Goal: Task Accomplishment & Management: Manage account settings

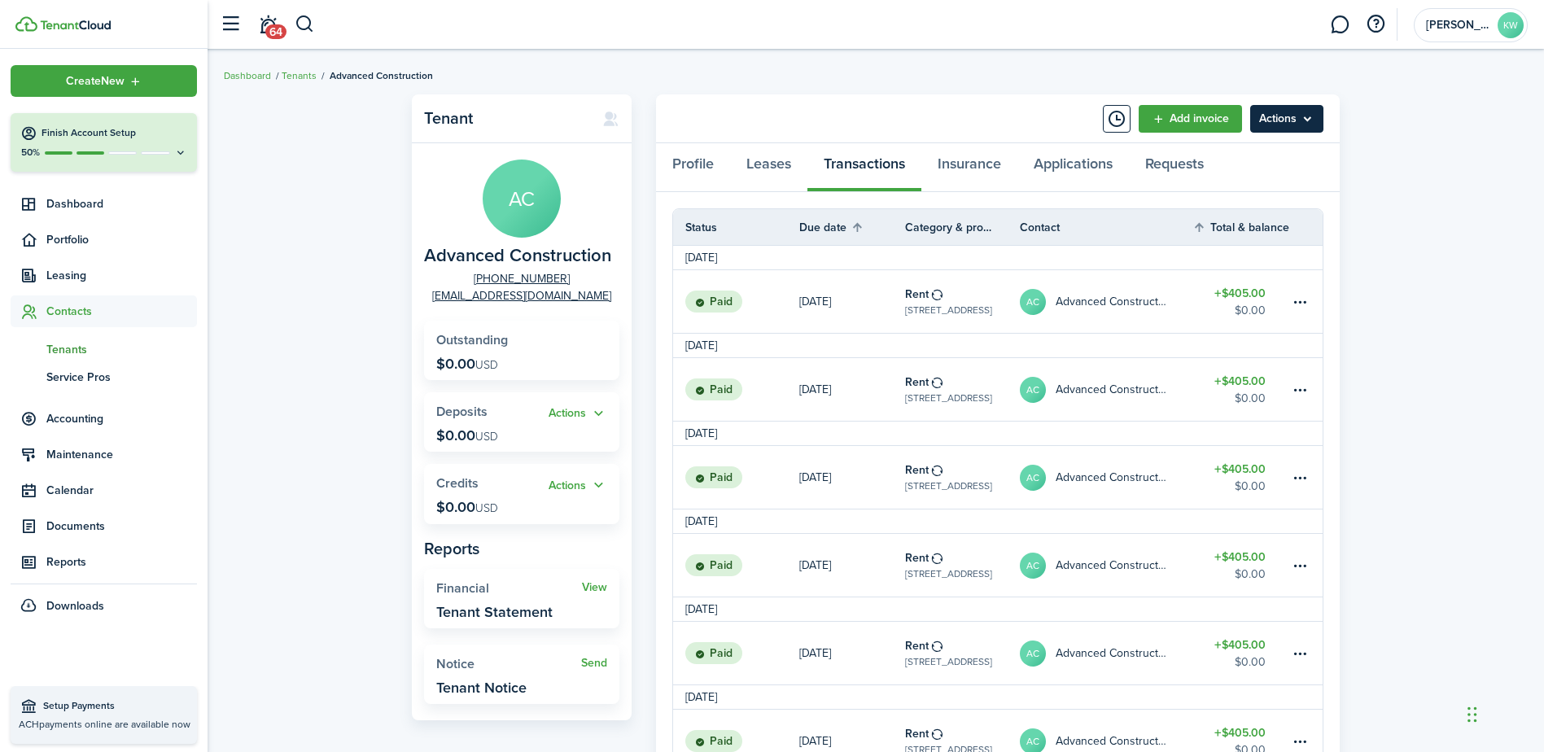
click at [1283, 117] on menu-btn "Actions" at bounding box center [1286, 119] width 73 height 28
click at [779, 173] on link "Leases" at bounding box center [768, 167] width 77 height 49
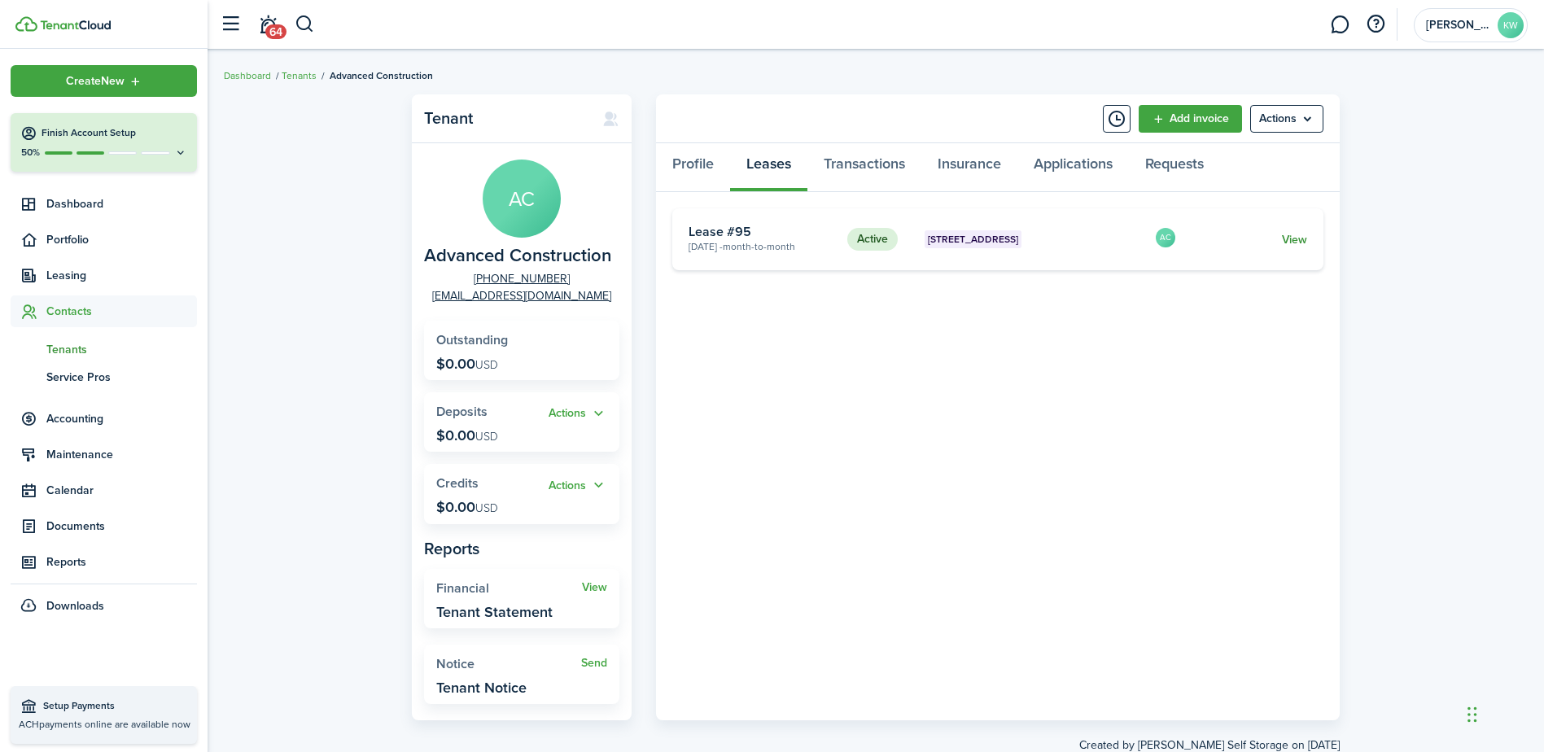
click at [1293, 237] on link "View" at bounding box center [1294, 239] width 25 height 17
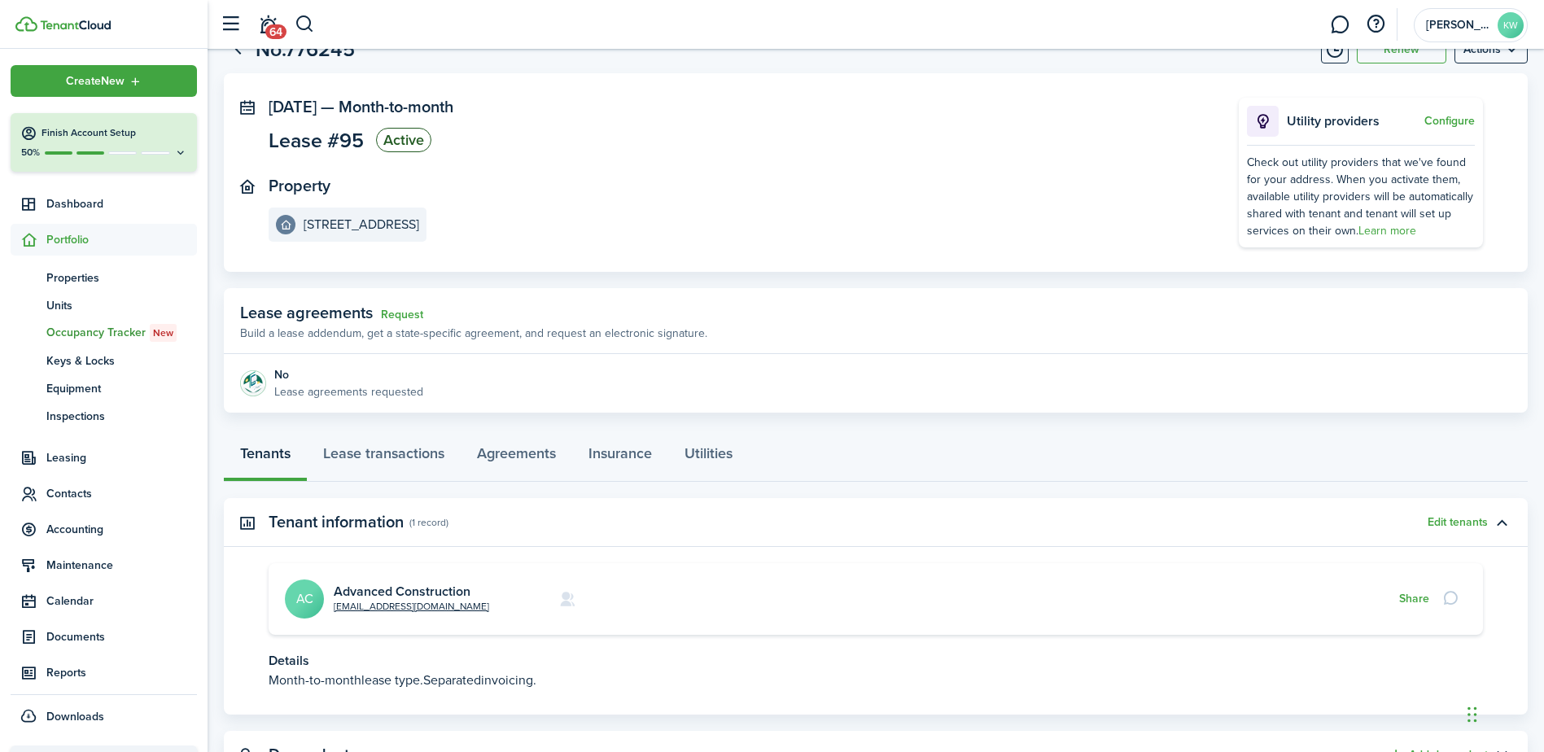
scroll to position [133, 0]
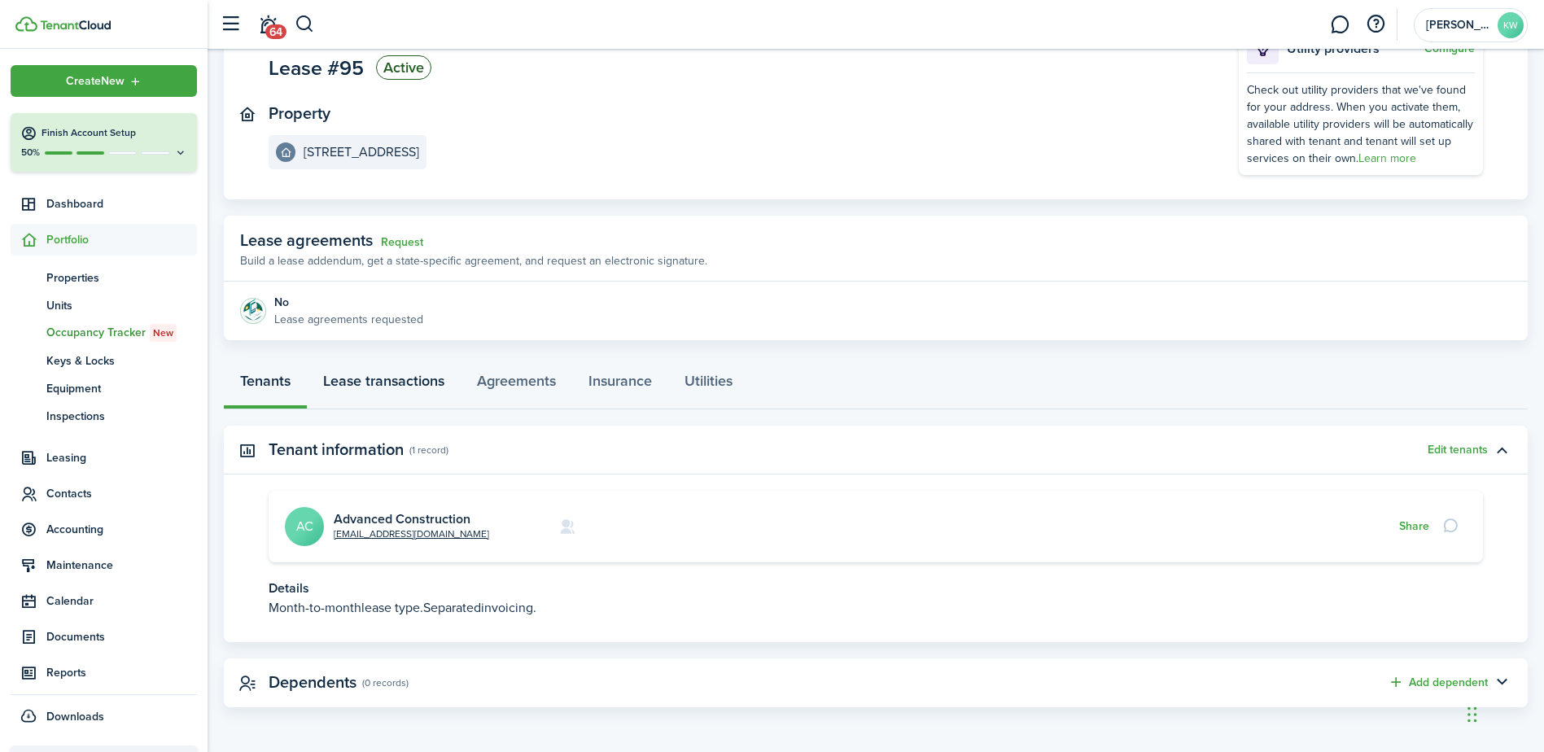
click at [369, 382] on link "Lease transactions" at bounding box center [384, 385] width 154 height 49
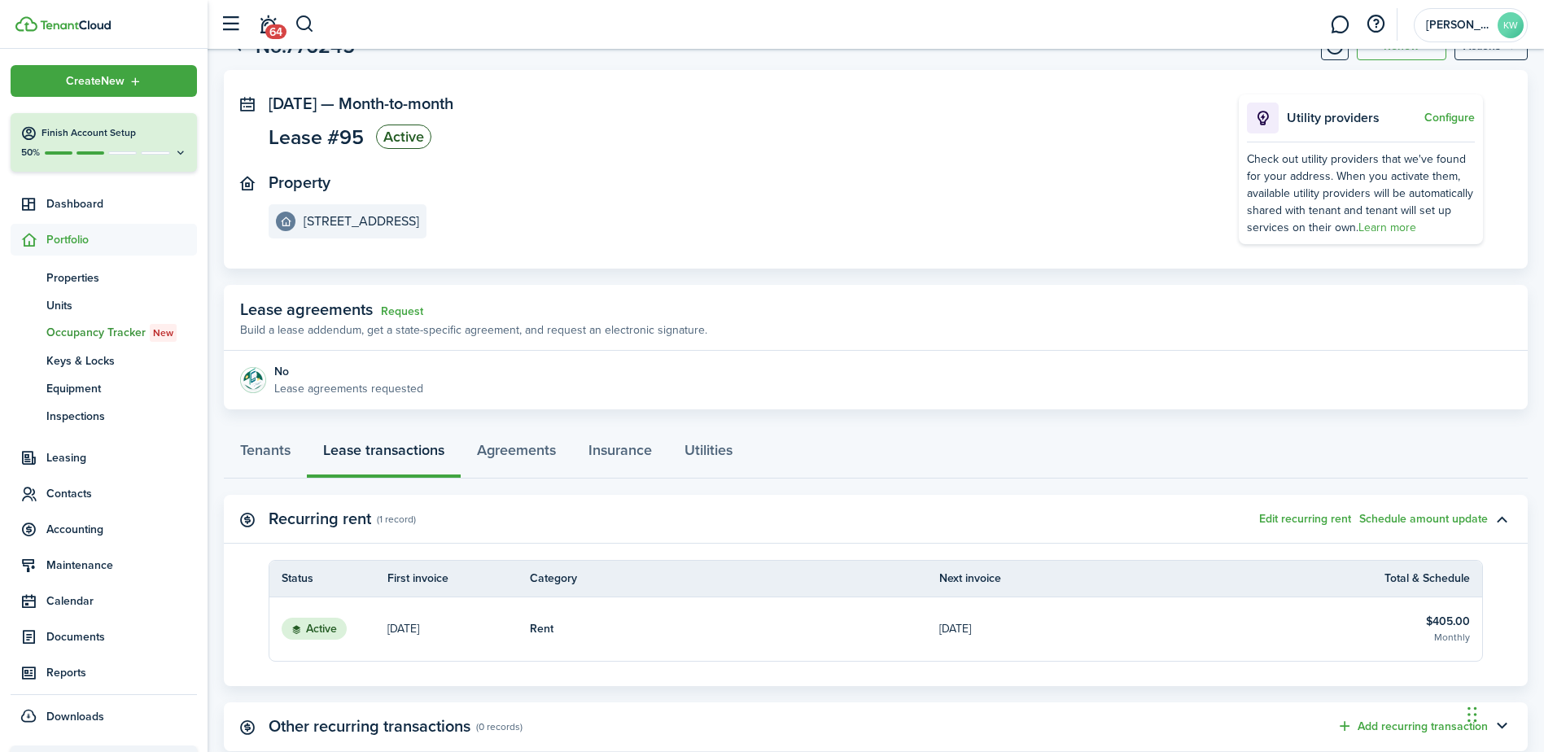
scroll to position [173, 0]
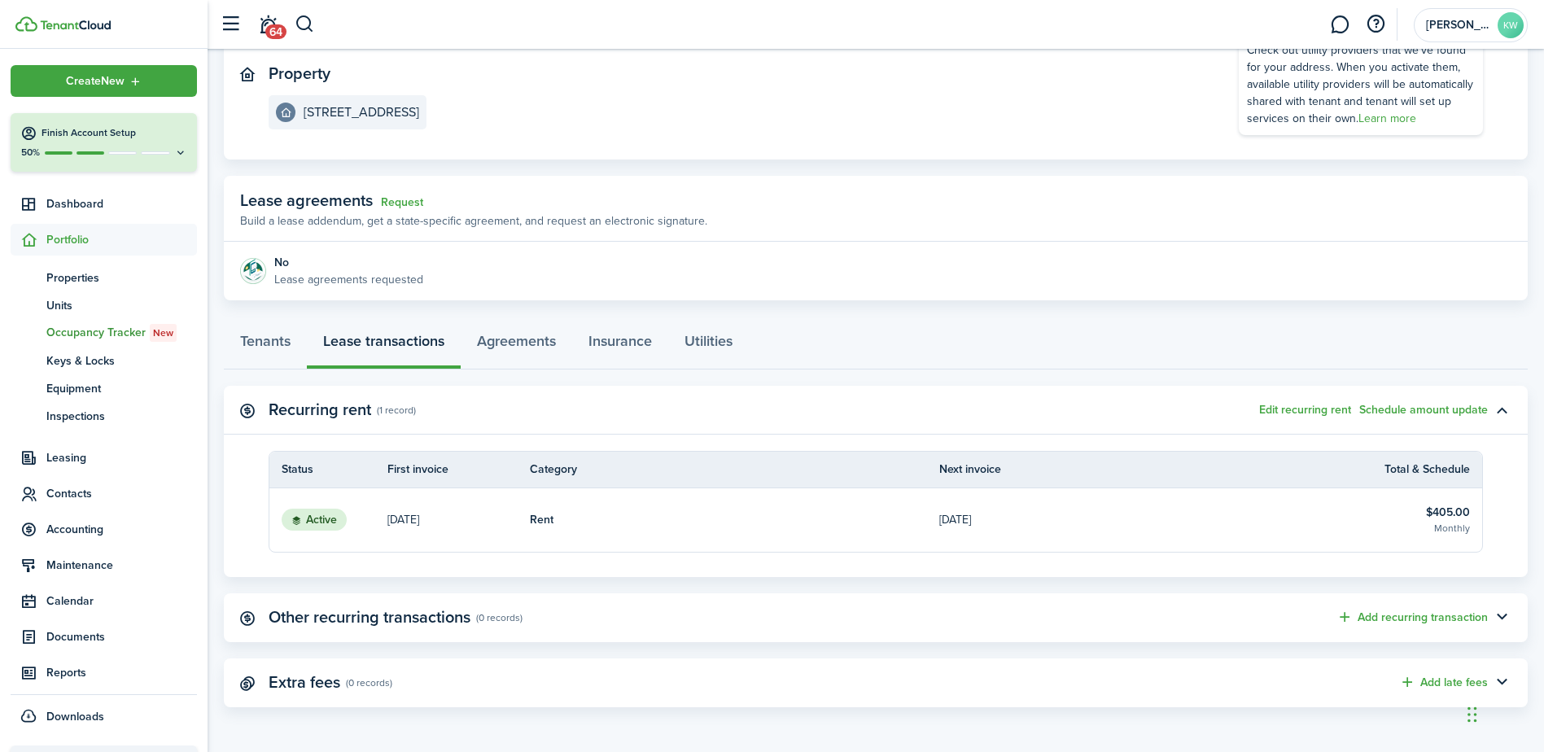
click at [1206, 510] on link "[DATE]" at bounding box center [1143, 519] width 409 height 63
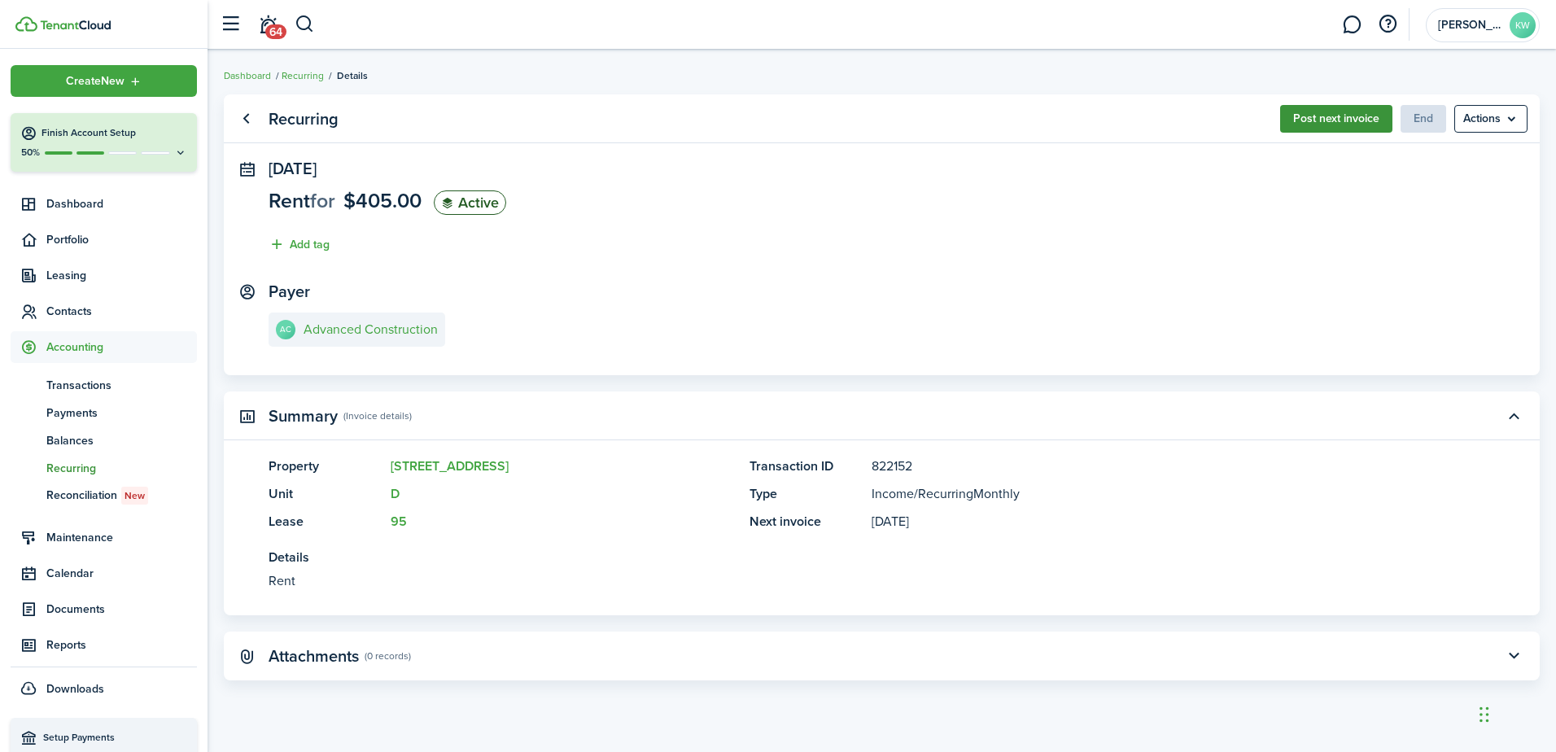
click at [1293, 120] on button "Post next invoice" at bounding box center [1336, 119] width 112 height 28
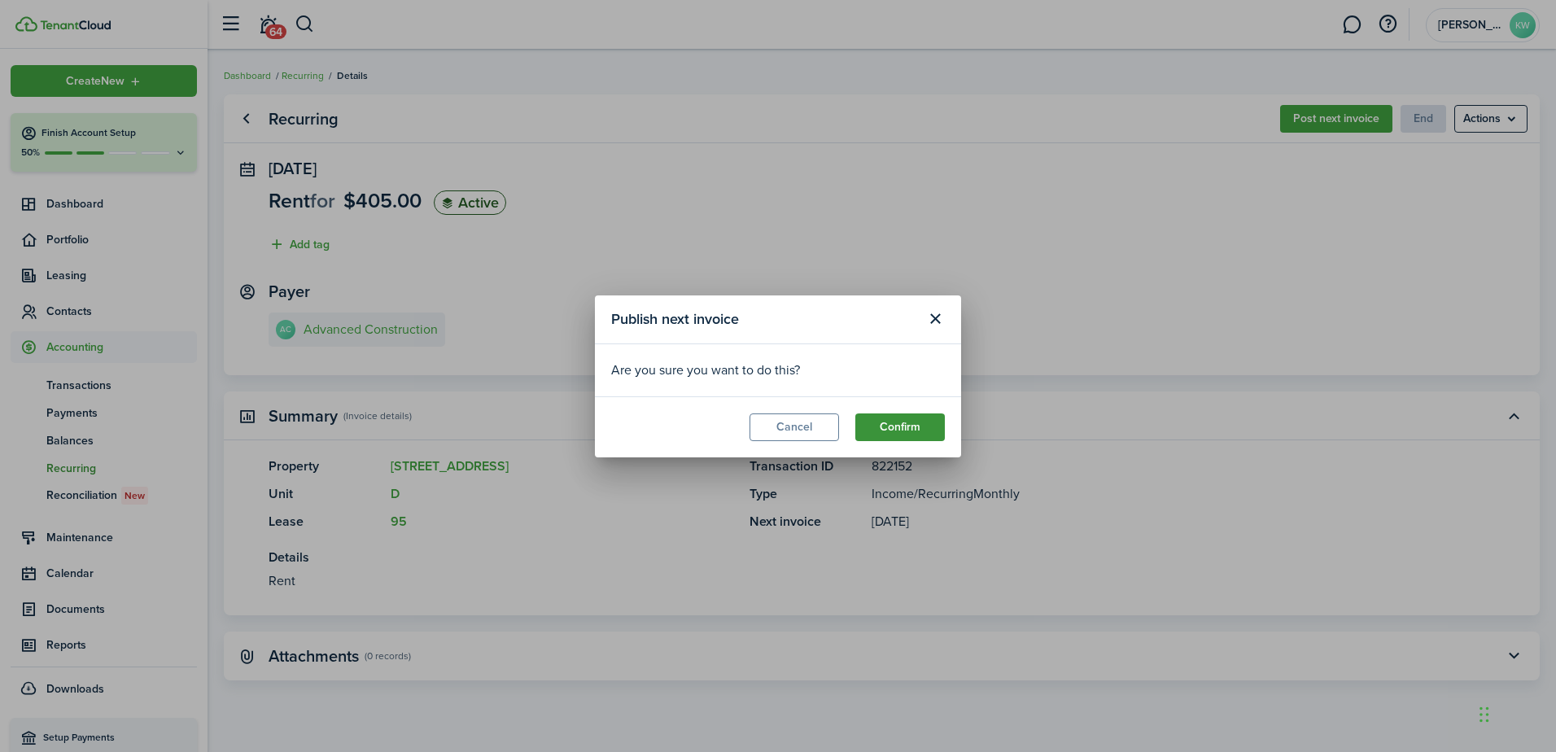
click at [903, 430] on button "Confirm" at bounding box center [900, 428] width 90 height 28
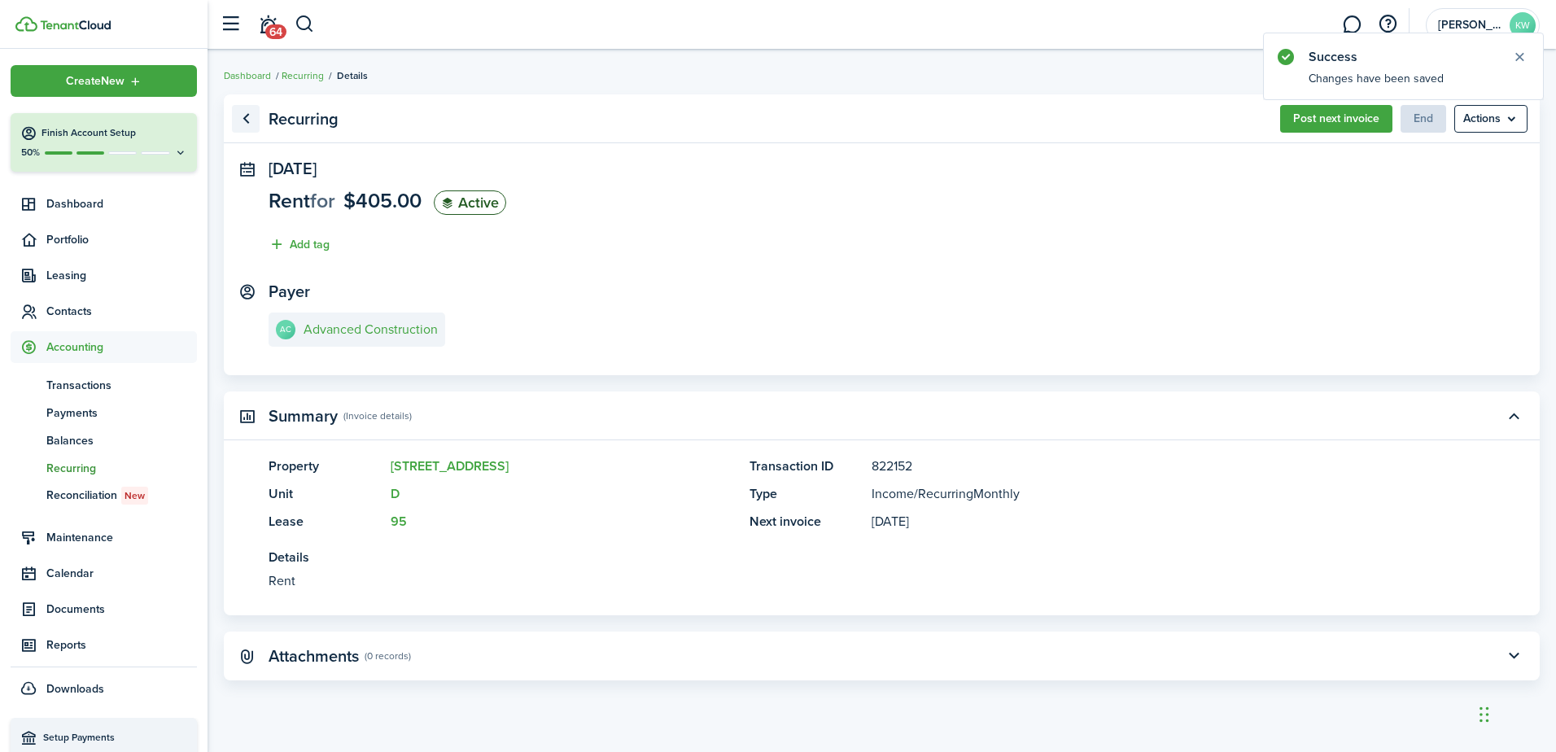
click at [245, 117] on link "Go back" at bounding box center [246, 119] width 28 height 28
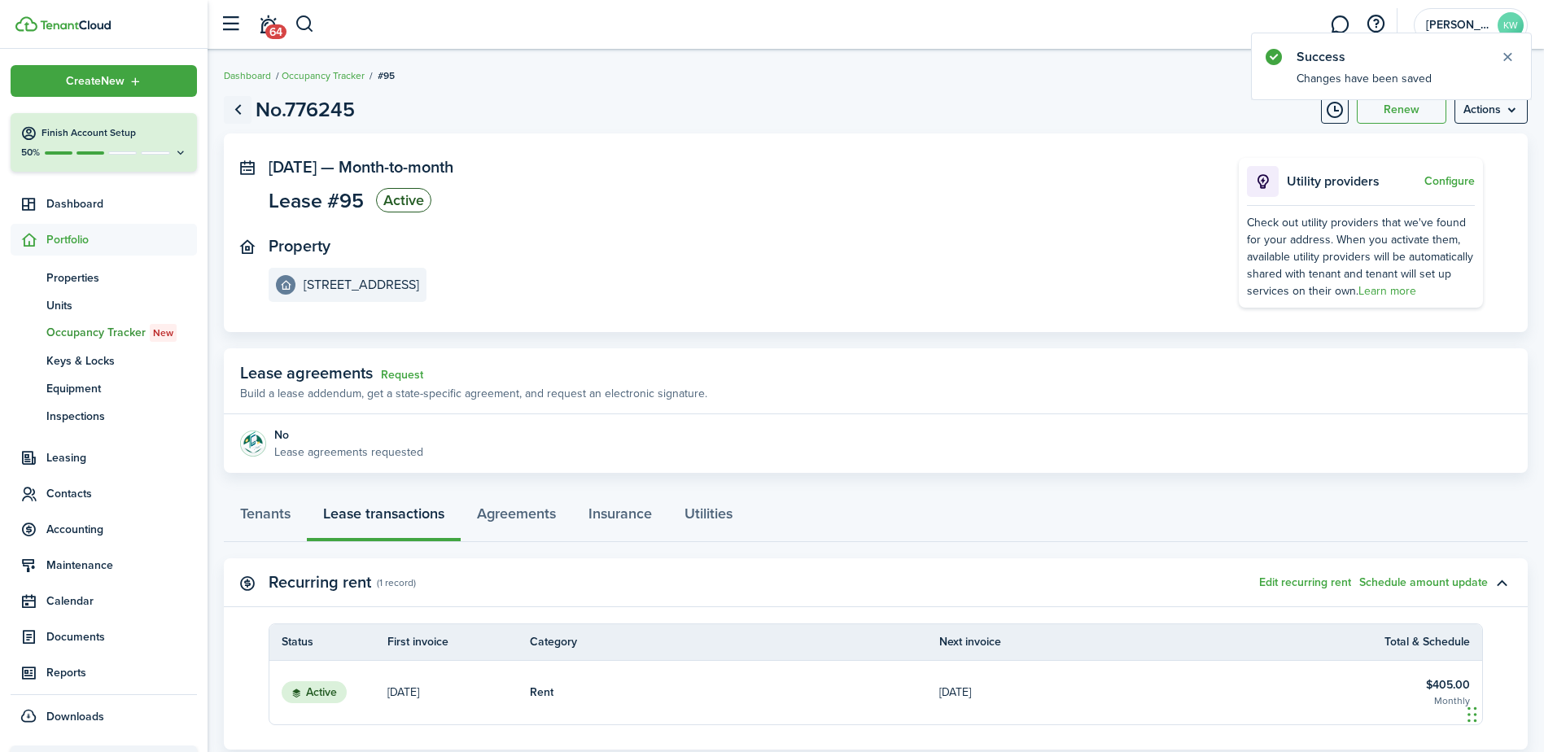
click at [240, 116] on link "Go back" at bounding box center [238, 110] width 28 height 28
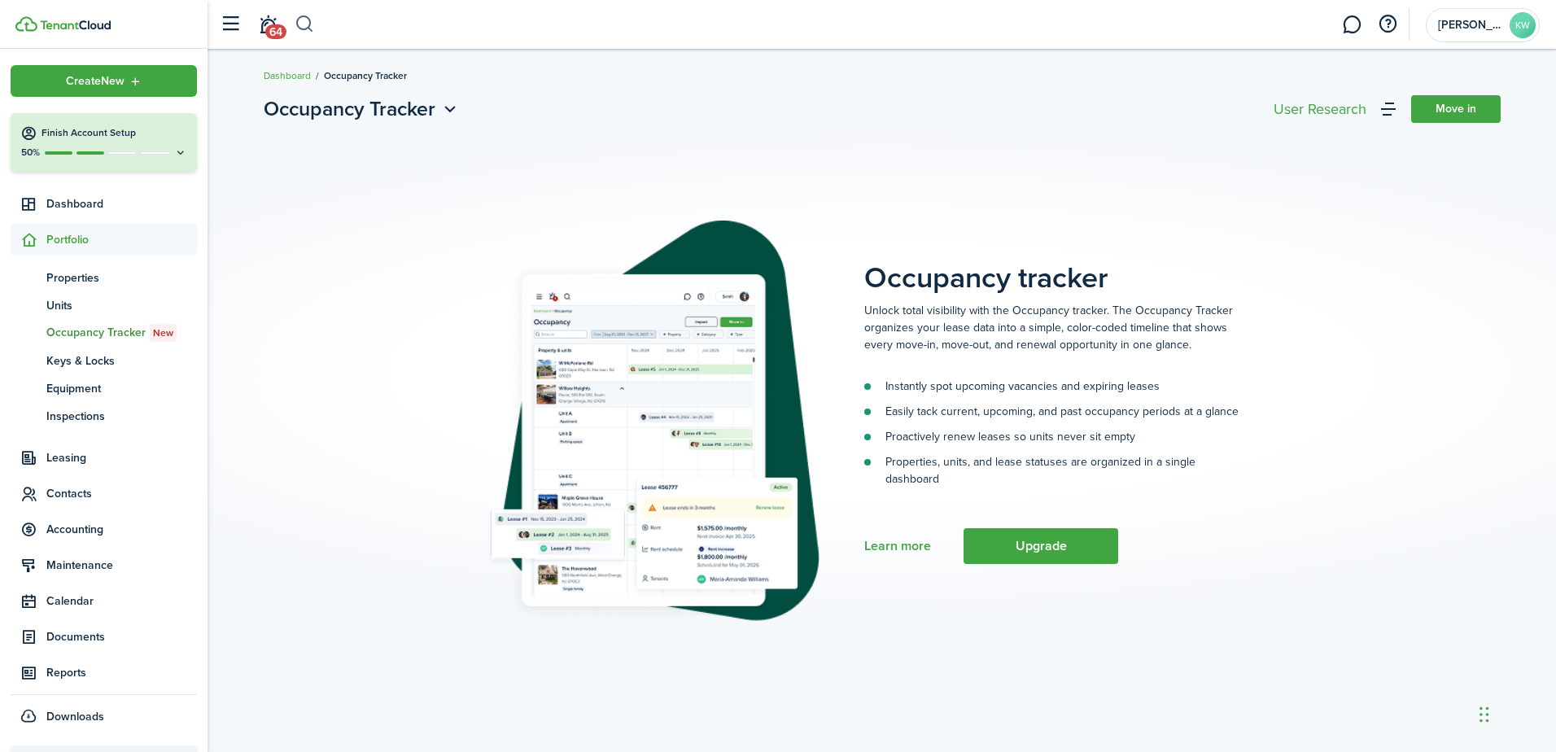
click at [309, 32] on button "button" at bounding box center [305, 25] width 20 height 28
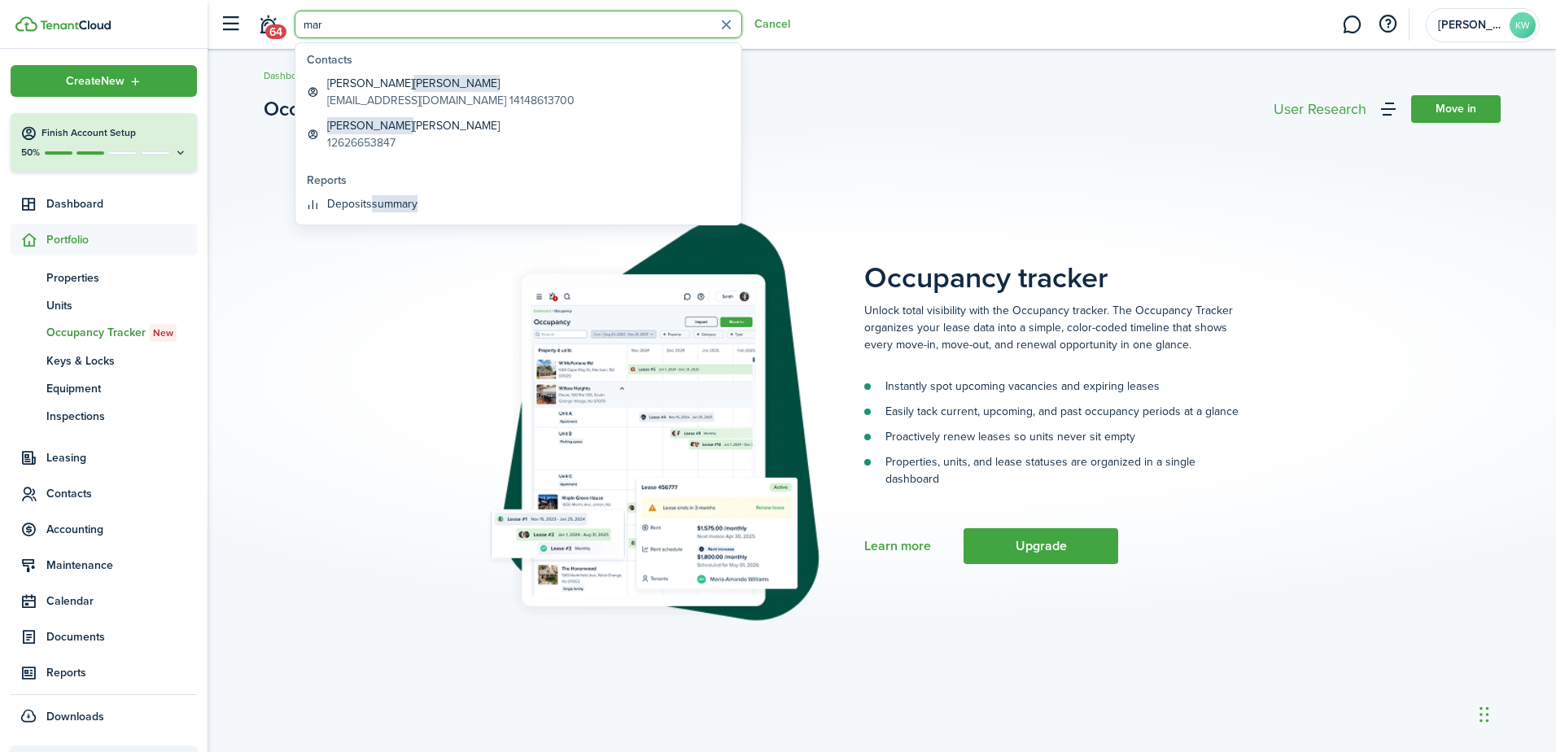
click at [350, 25] on input "mar" at bounding box center [519, 25] width 448 height 28
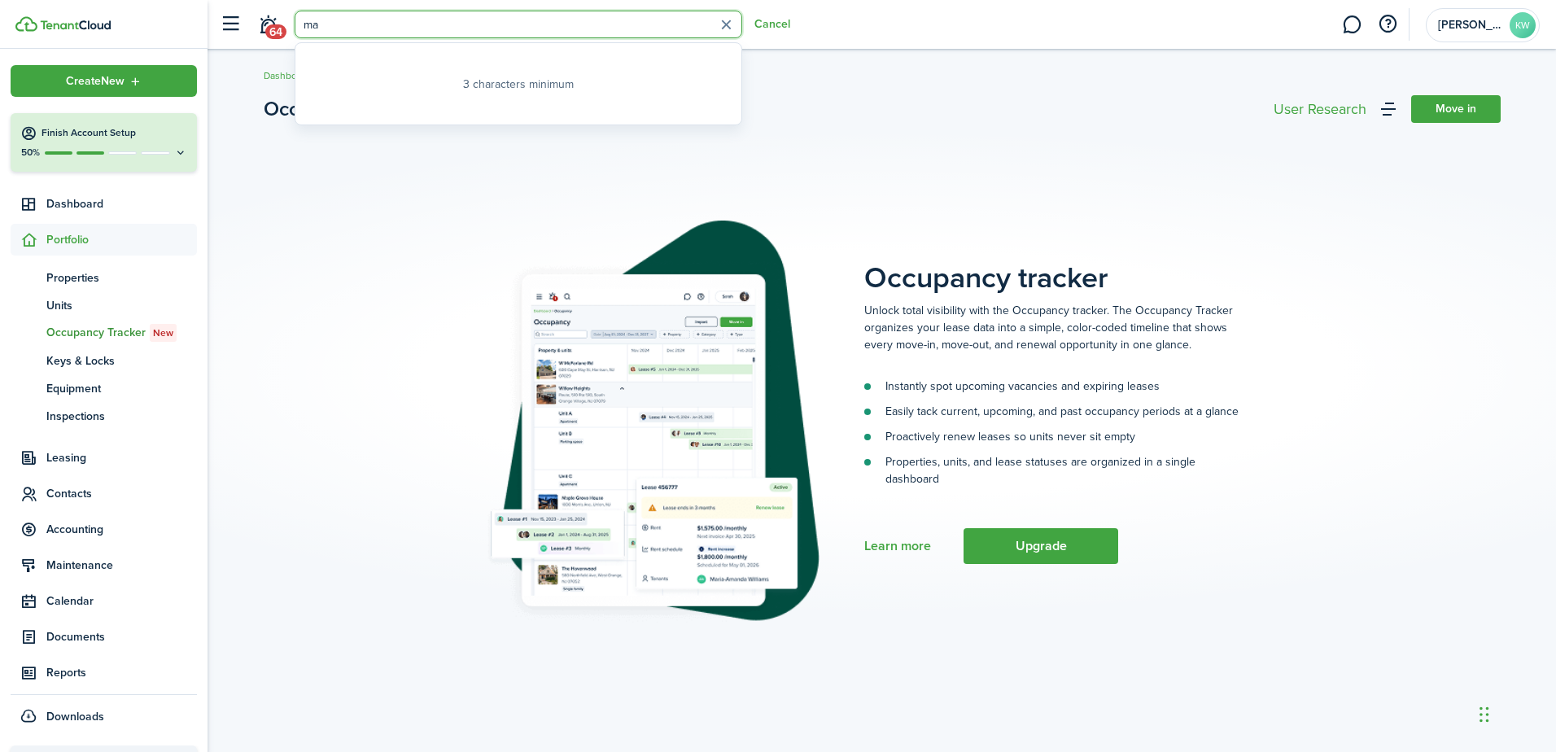
type input "m"
type input "advan"
click at [376, 93] on span "advancedconstruction" at bounding box center [383, 100] width 112 height 17
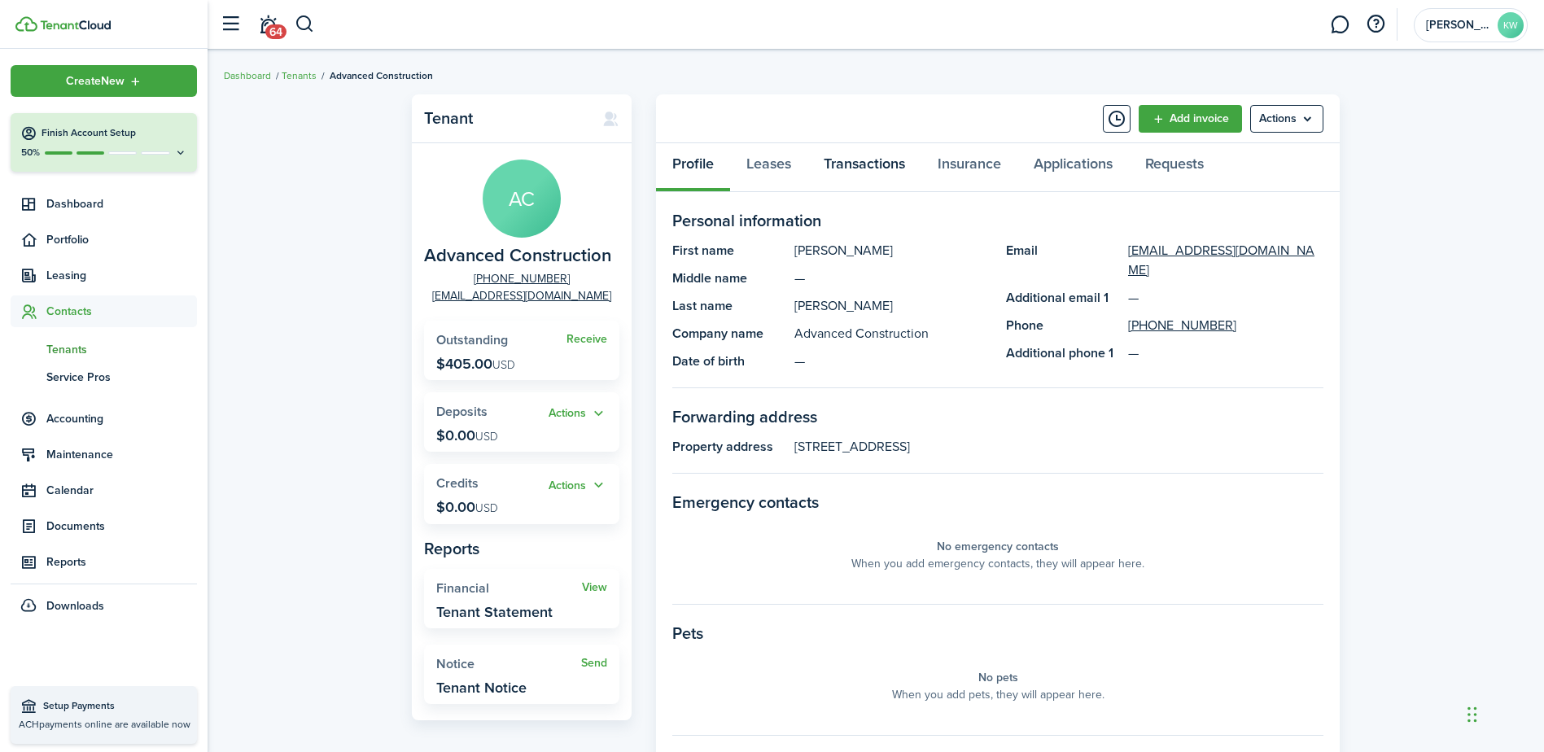
click at [858, 163] on link "Transactions" at bounding box center [864, 167] width 114 height 49
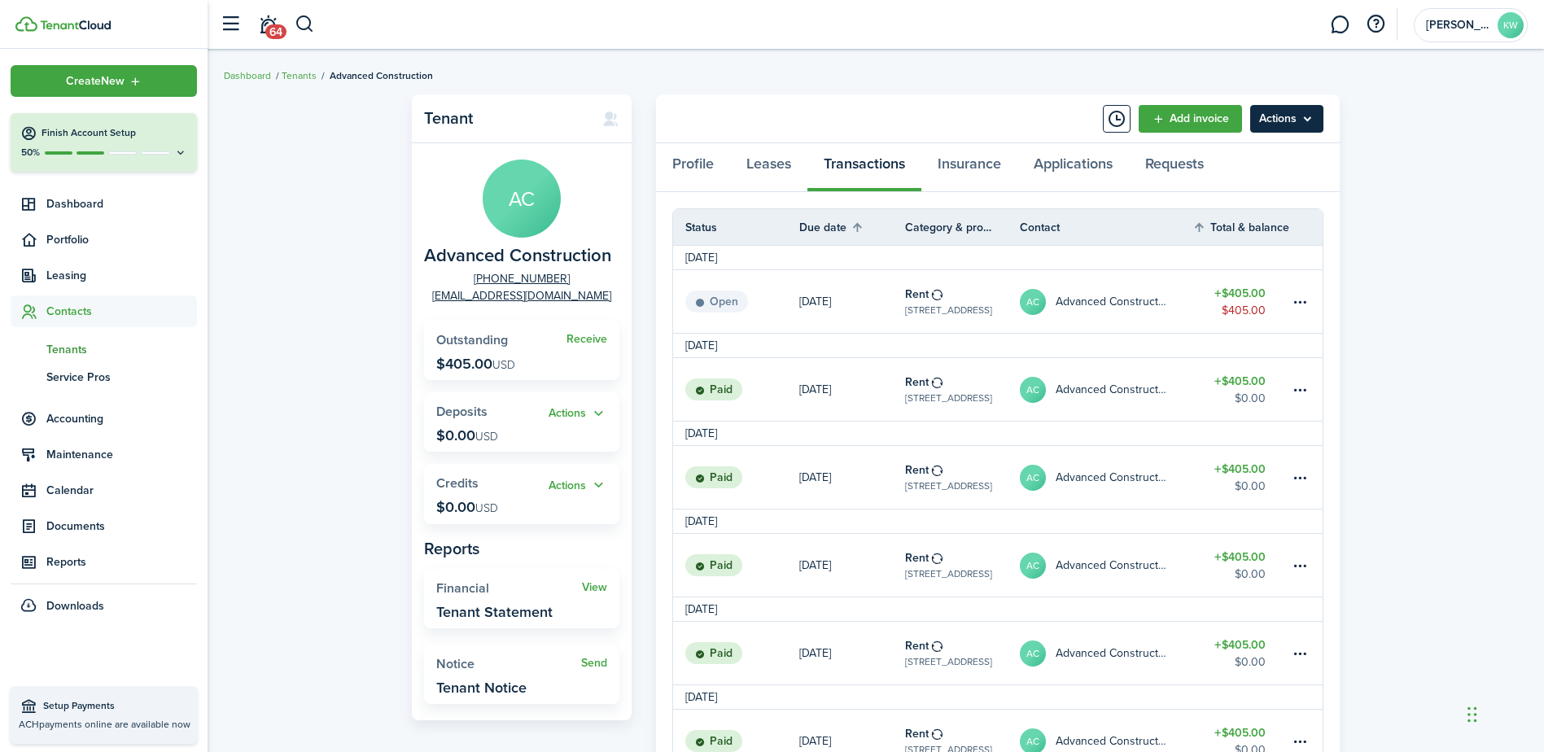
click at [1292, 116] on menu-btn "Actions" at bounding box center [1286, 119] width 73 height 28
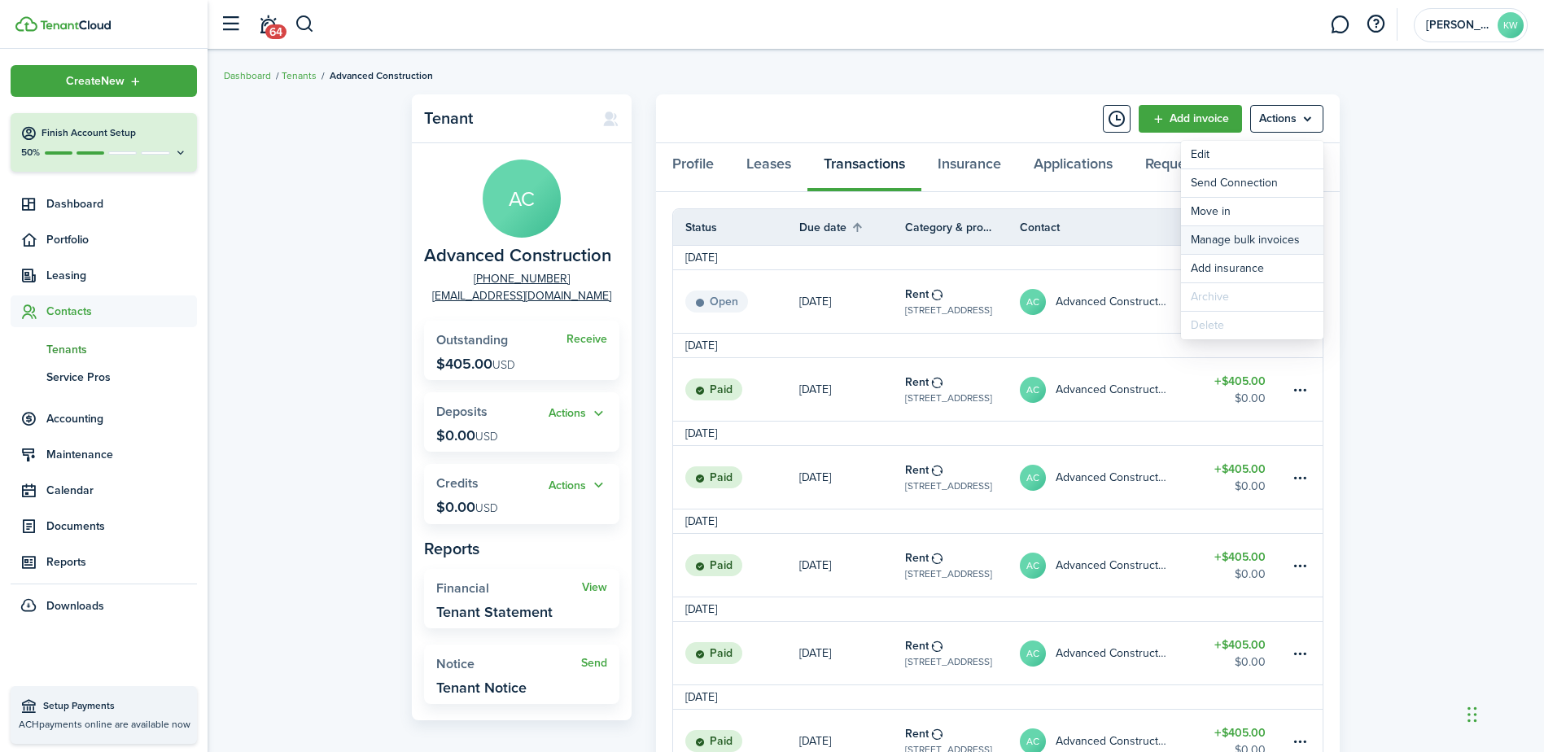
click at [1277, 239] on link "Manage bulk invoices" at bounding box center [1252, 240] width 142 height 28
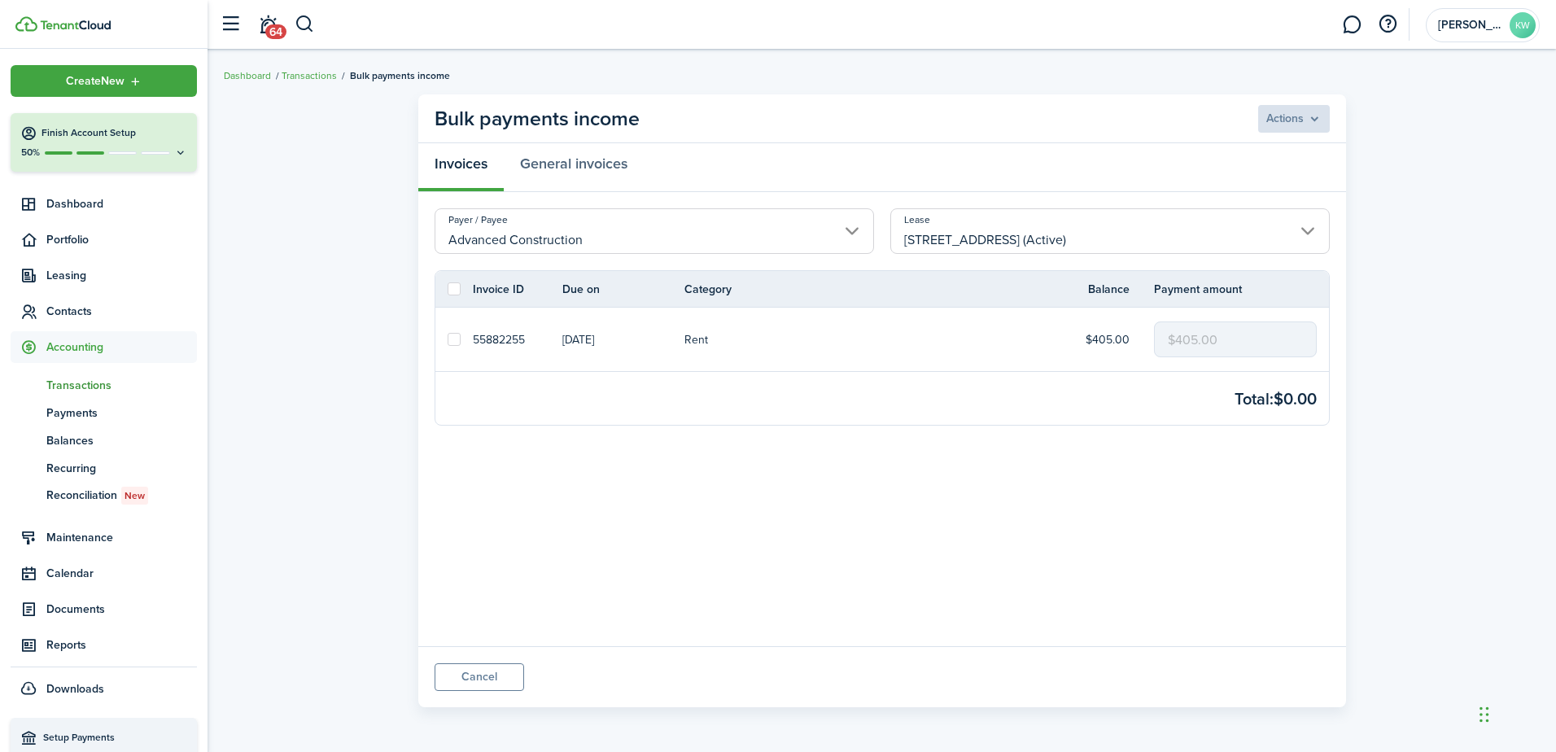
click at [449, 340] on label at bounding box center [454, 339] width 13 height 13
click at [448, 340] on input "checkbox" at bounding box center [447, 339] width 1 height 1
checkbox input "true"
click at [1294, 119] on menu-btn "Actions" at bounding box center [1293, 119] width 73 height 28
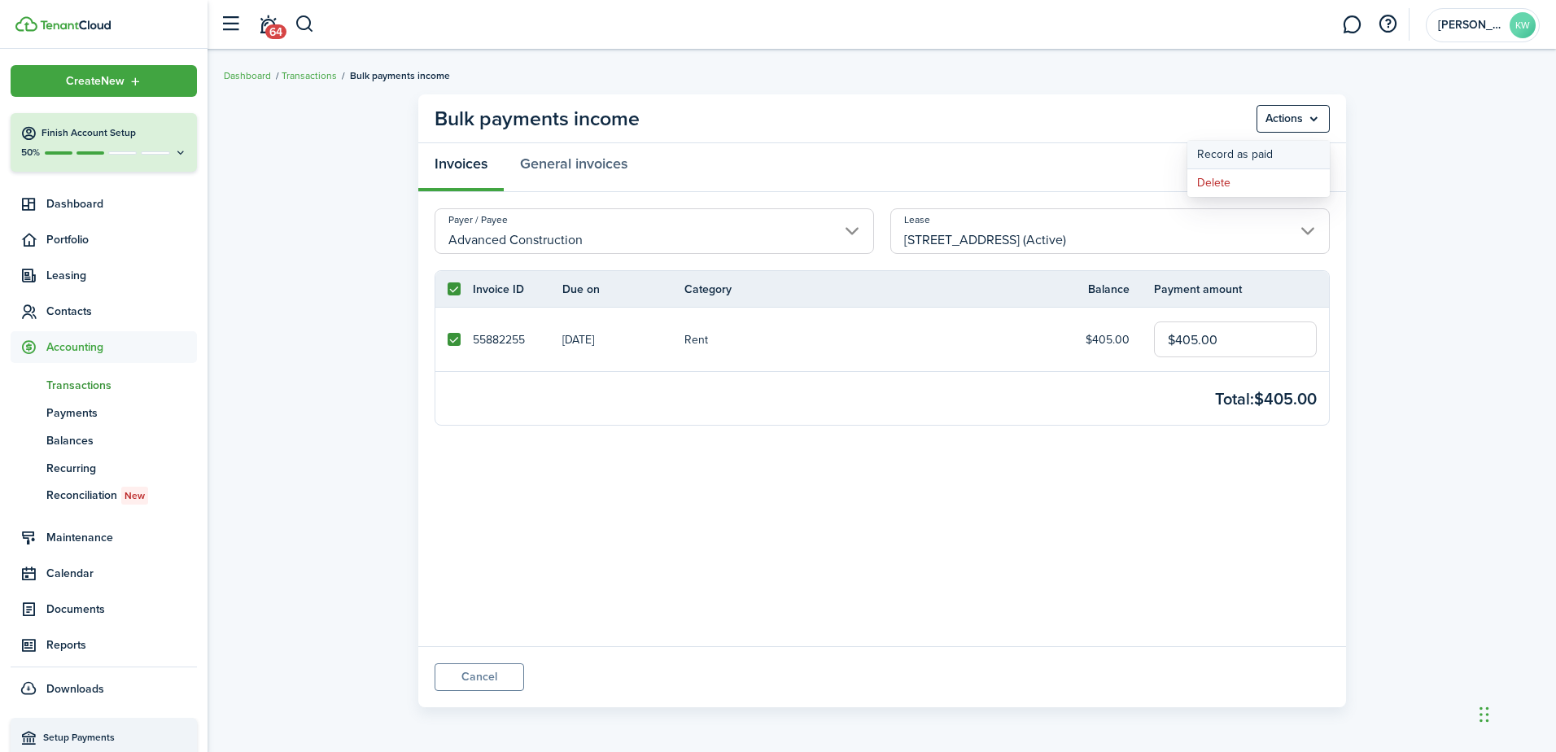
click at [1272, 151] on button "Record as paid" at bounding box center [1259, 155] width 142 height 28
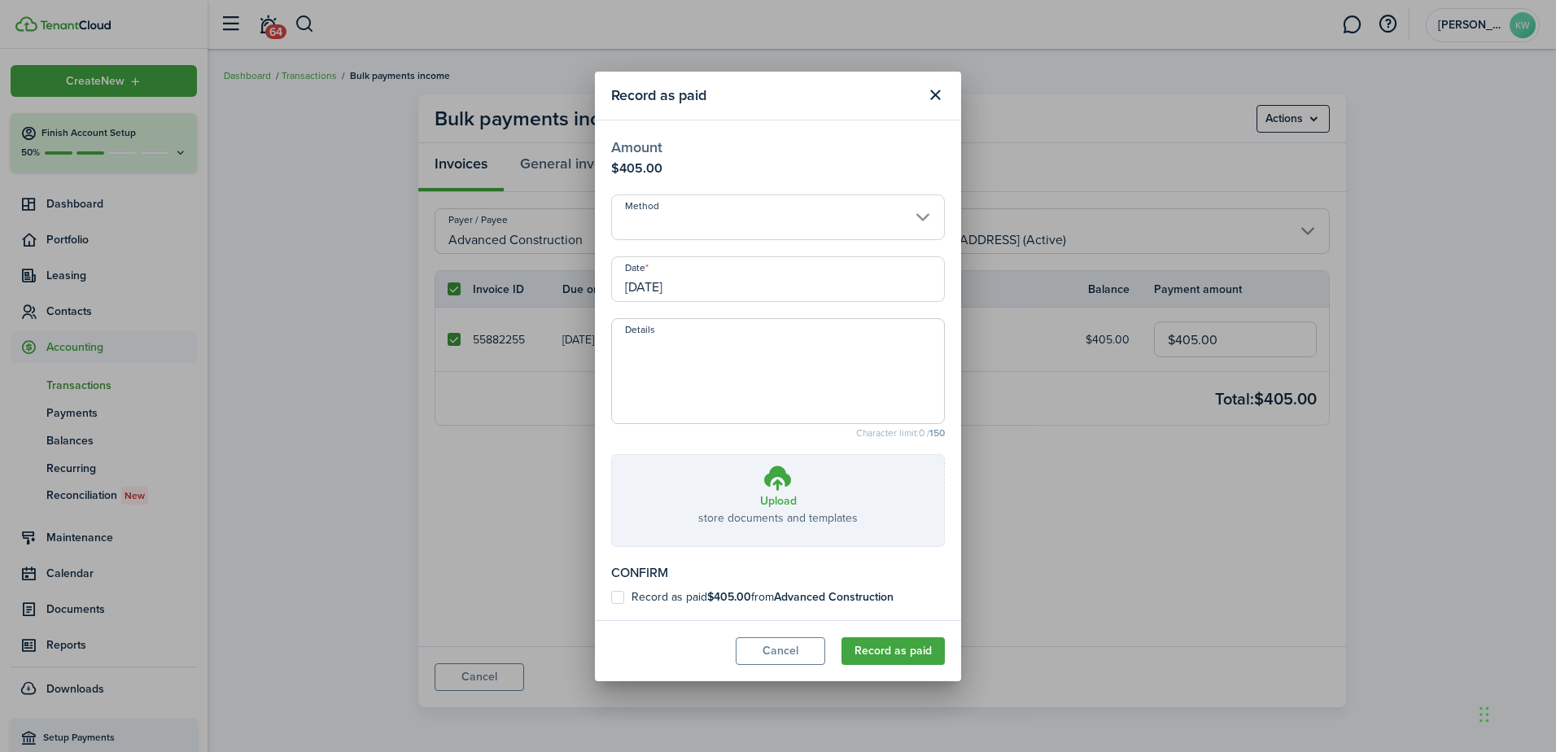
click at [705, 221] on input "Method" at bounding box center [778, 218] width 334 height 46
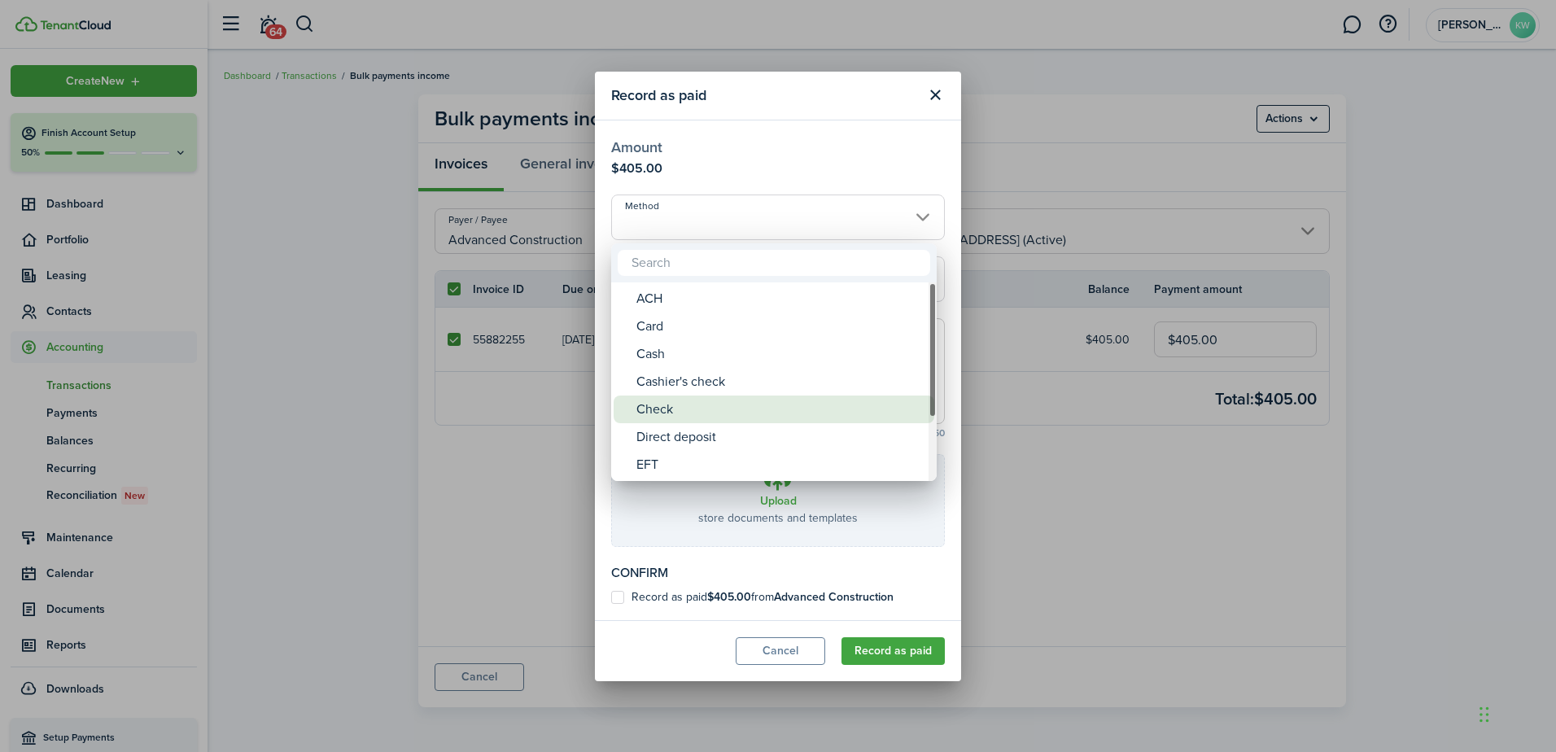
click at [680, 398] on div "Check" at bounding box center [781, 410] width 288 height 28
type input "Check"
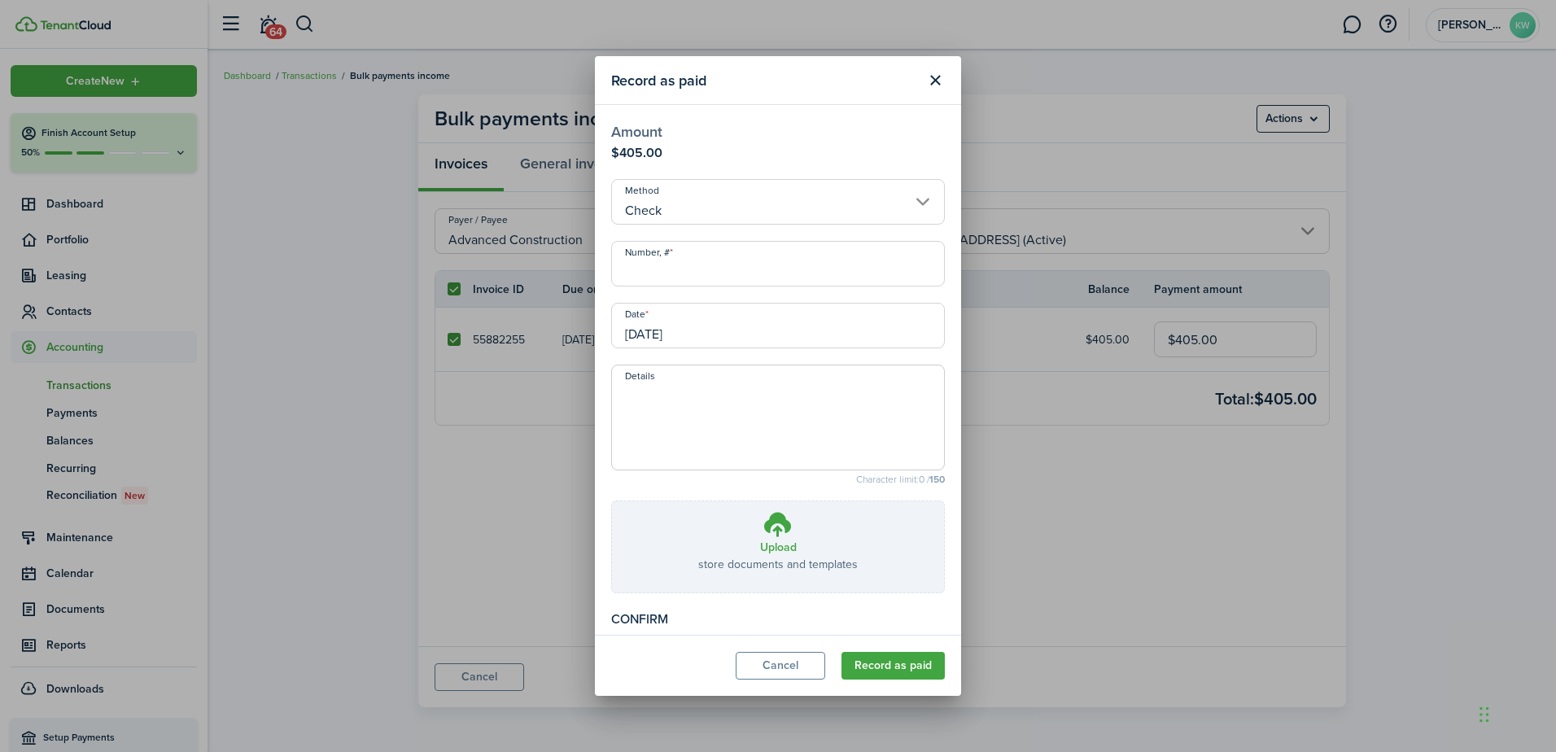
click at [674, 273] on input "Number, #" at bounding box center [778, 264] width 334 height 46
type input "2303"
click at [907, 672] on button "Record as paid" at bounding box center [893, 666] width 103 height 28
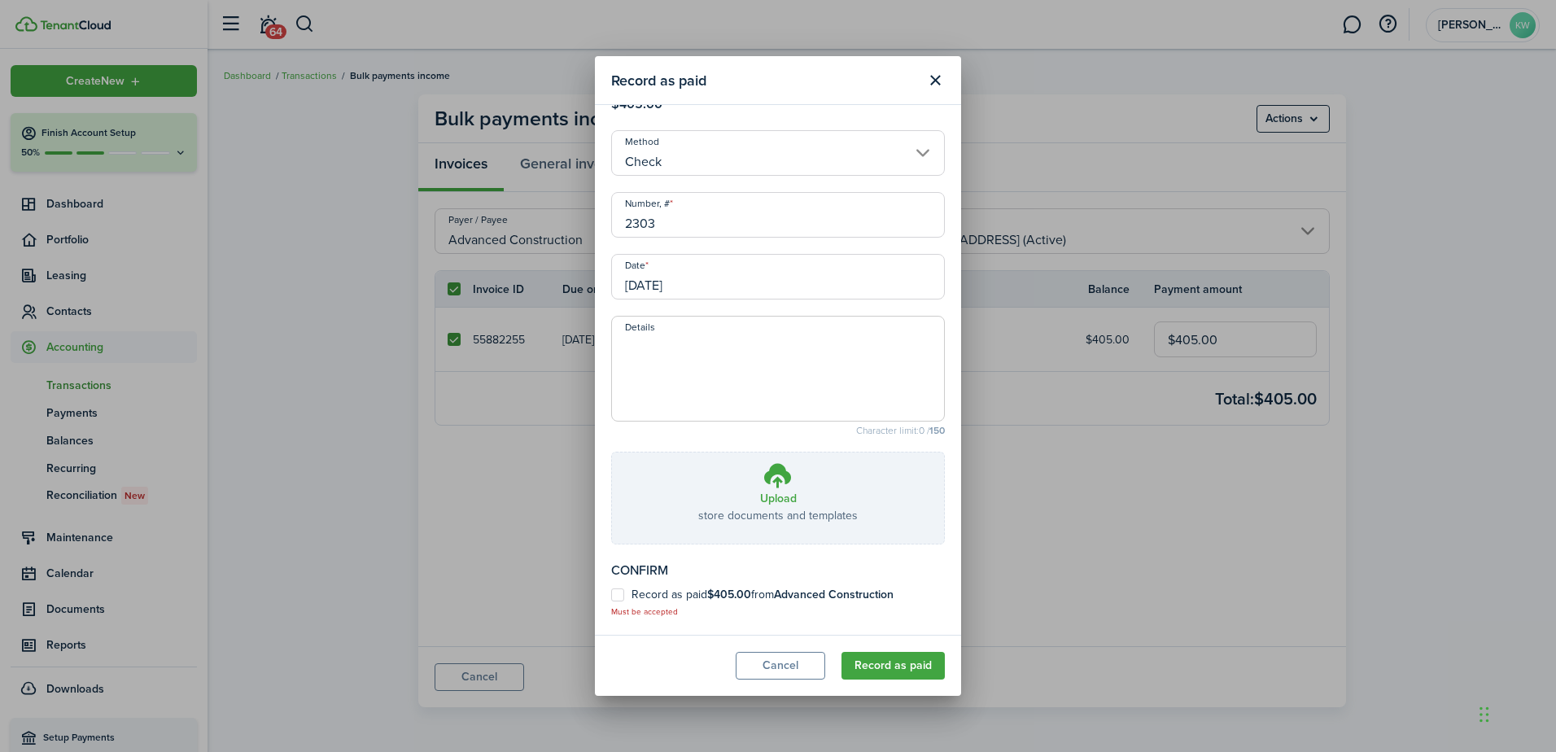
click at [621, 593] on label "Record as paid $405.00 from Advanced Construction" at bounding box center [752, 595] width 282 height 13
click at [611, 652] on input "Record as paid $405.00 from Advanced Construction" at bounding box center [610, 652] width 1 height 1
checkbox input "true"
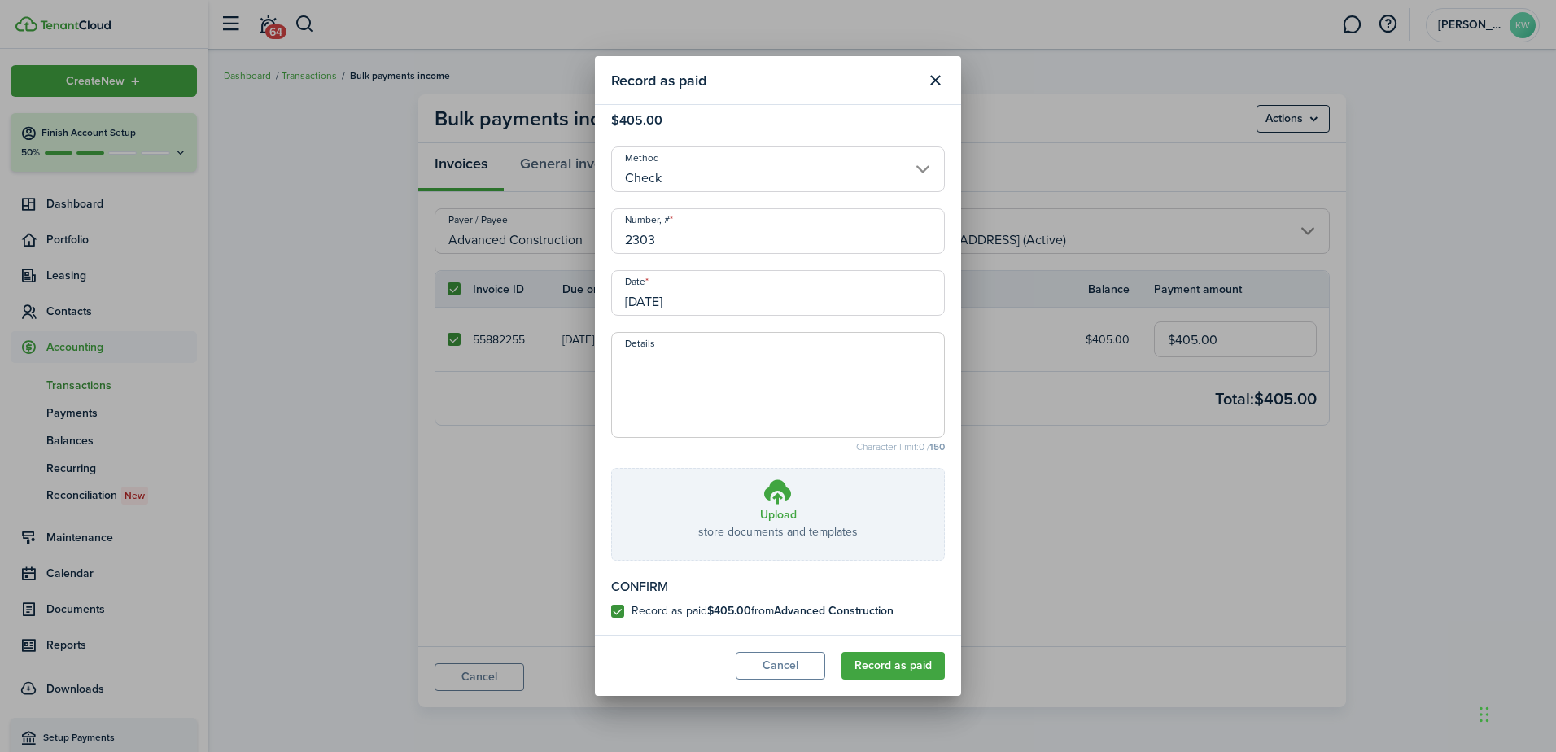
scroll to position [33, 0]
click at [879, 667] on button "Record as paid" at bounding box center [893, 666] width 103 height 28
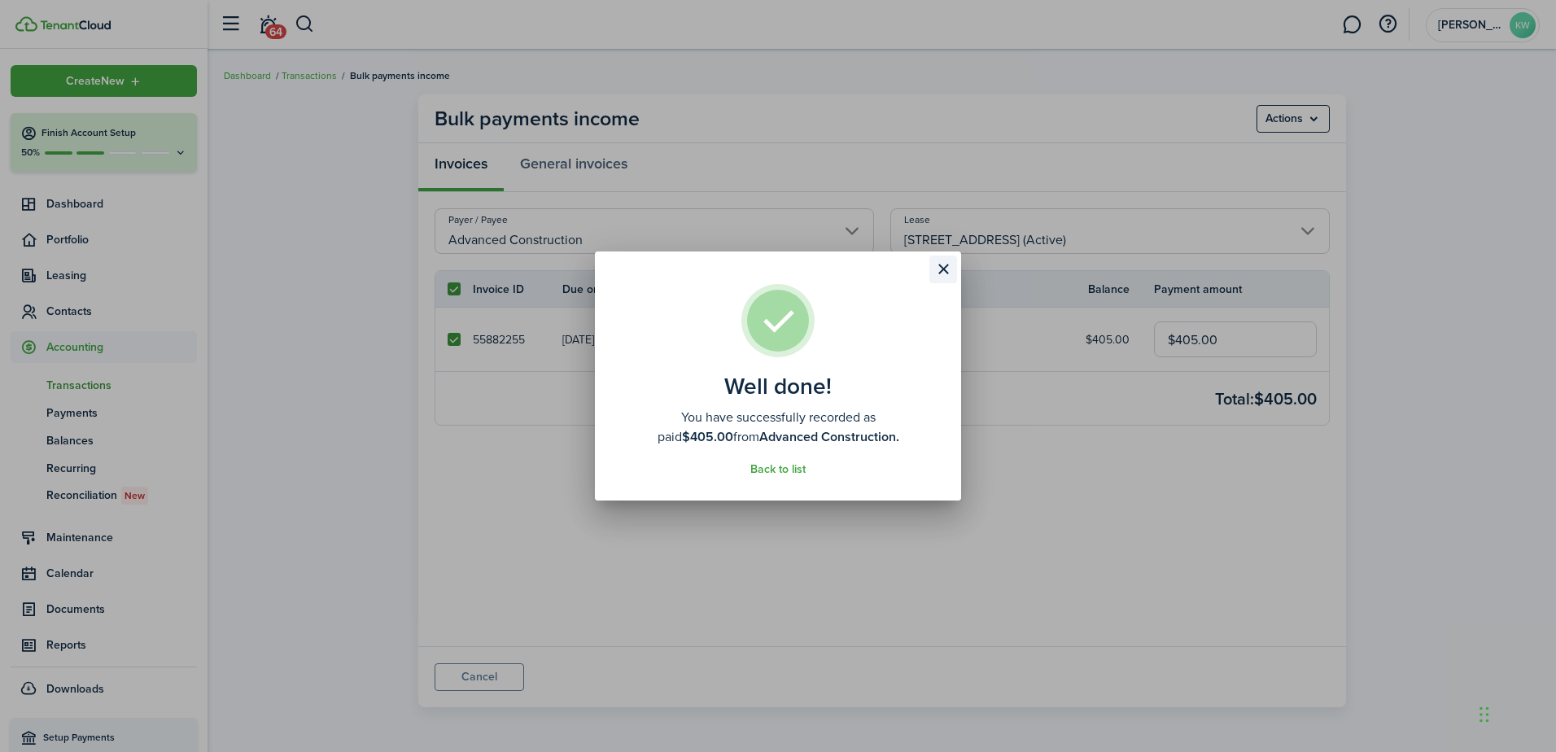
click at [948, 265] on button "Close modal" at bounding box center [944, 270] width 28 height 28
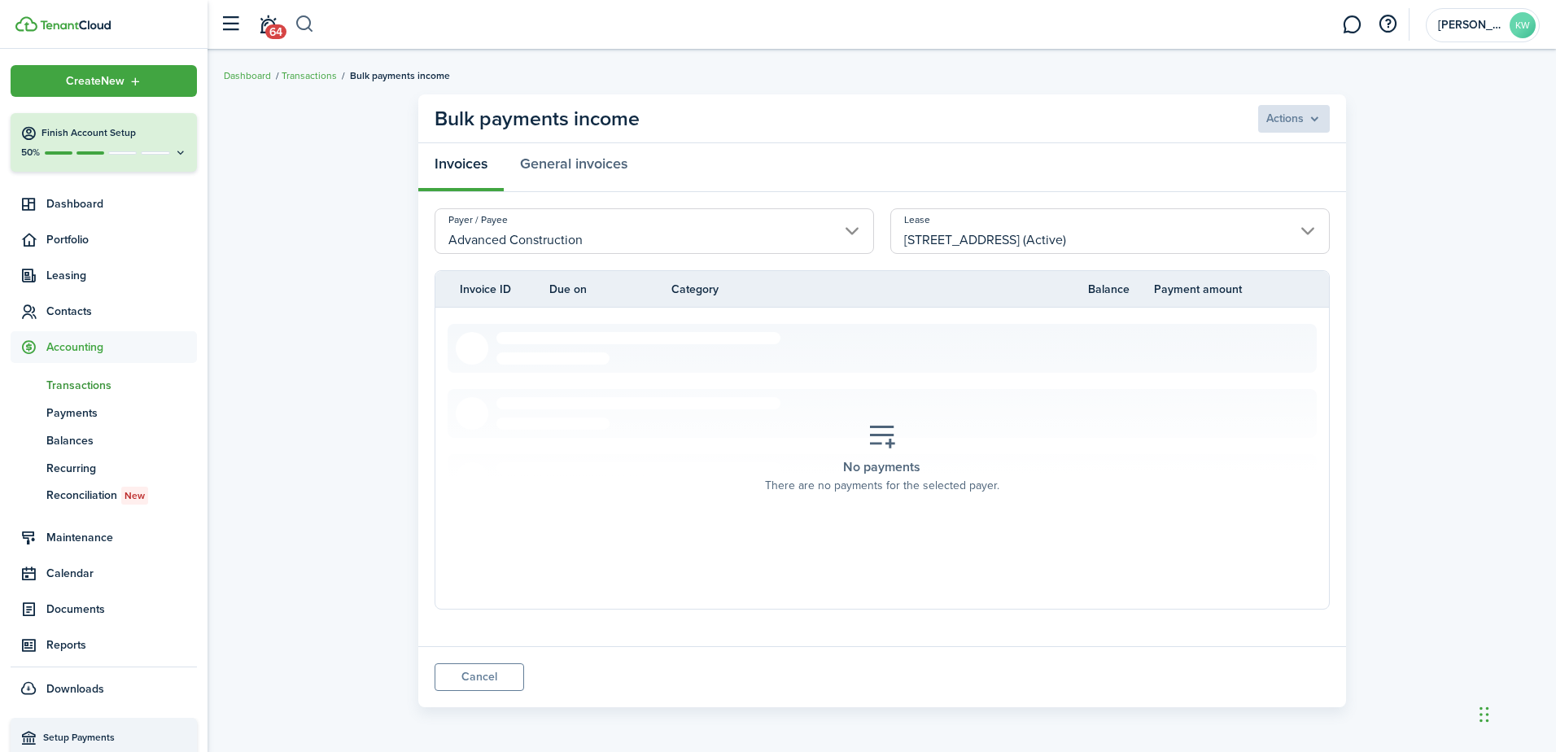
click at [314, 24] on button "button" at bounding box center [305, 25] width 20 height 28
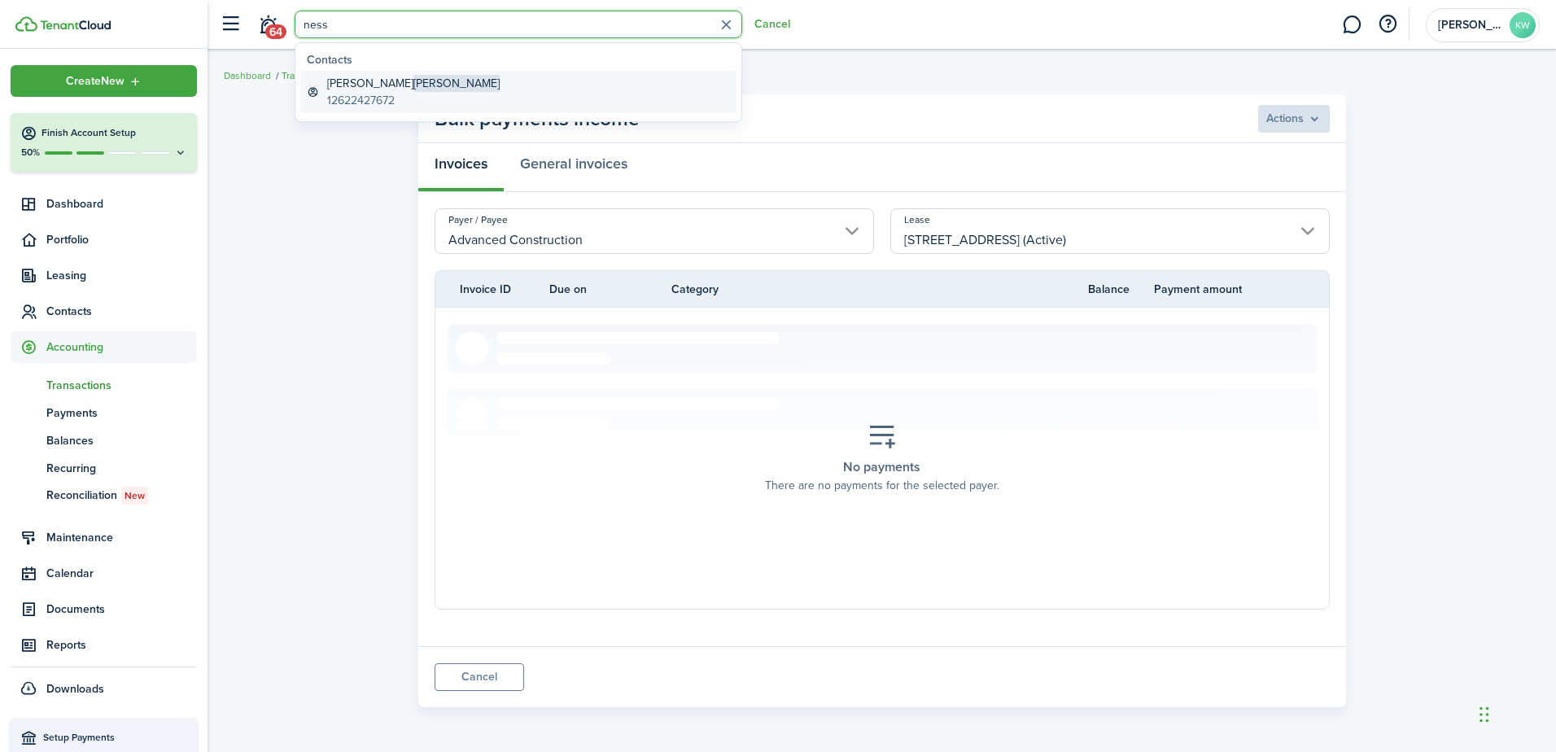
type input "ness"
click at [414, 79] on span "[PERSON_NAME]" at bounding box center [457, 83] width 86 height 17
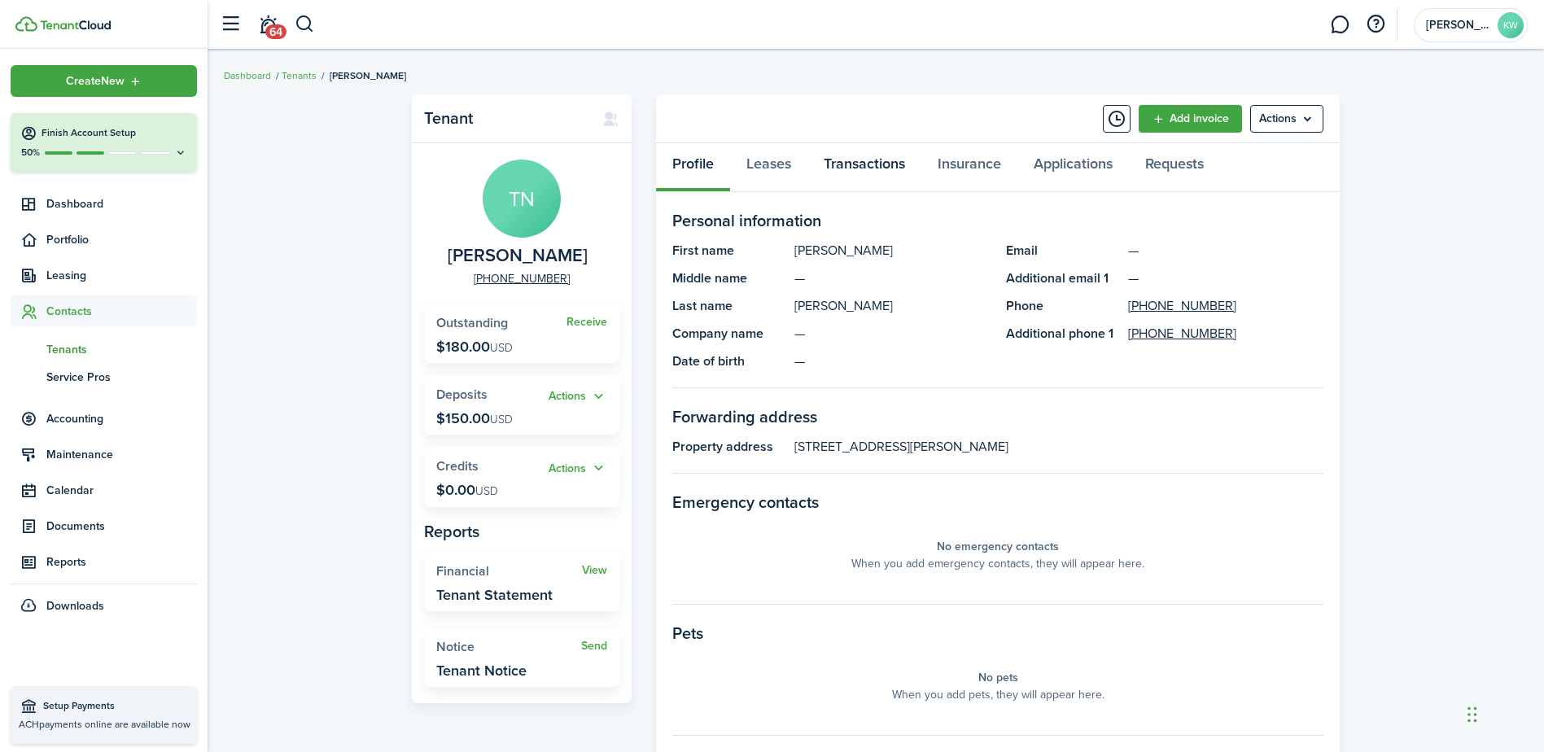
click at [889, 173] on link "Transactions" at bounding box center [864, 167] width 114 height 49
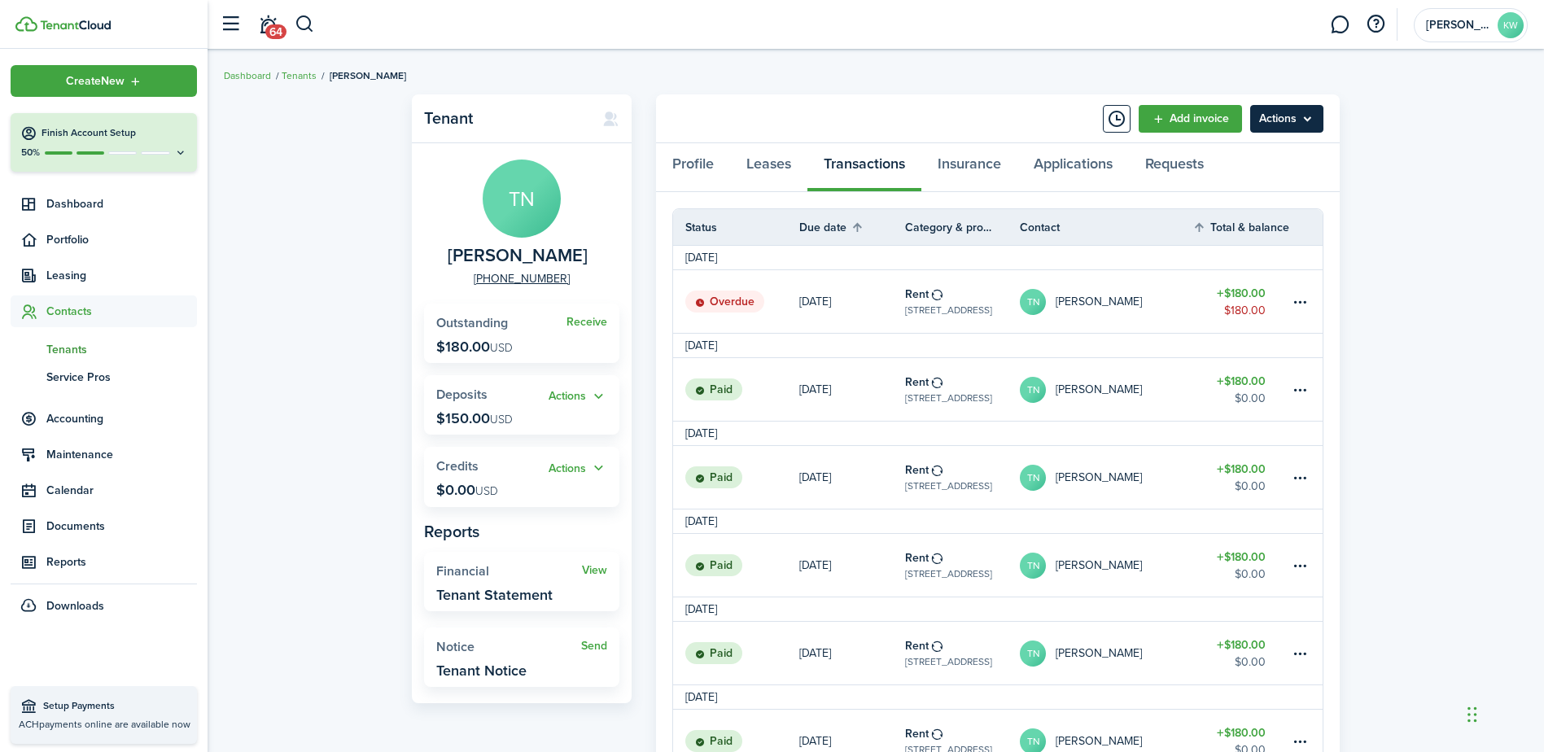
click at [1289, 125] on menu-btn "Actions" at bounding box center [1286, 119] width 73 height 28
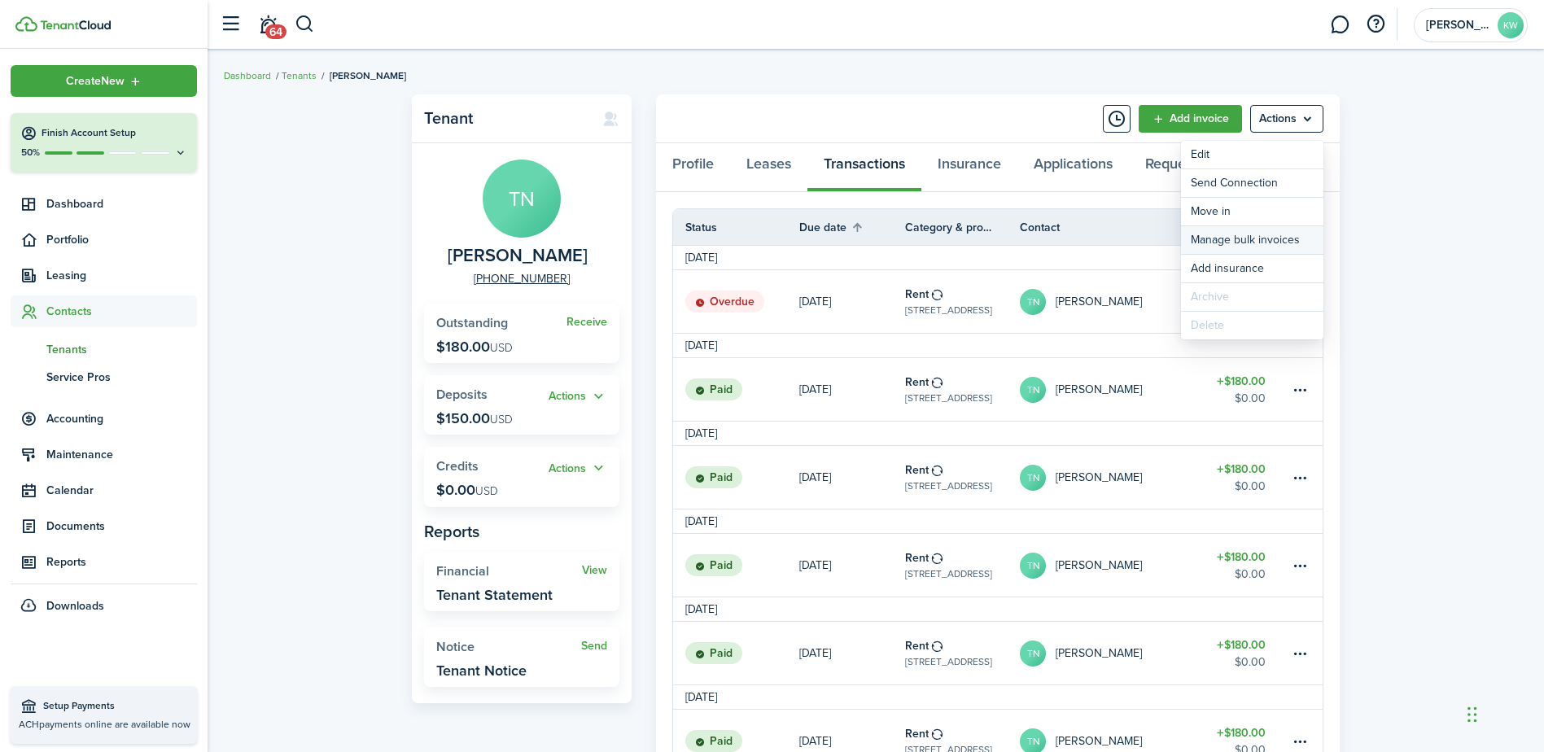
click at [1271, 240] on link "Manage bulk invoices" at bounding box center [1252, 240] width 142 height 28
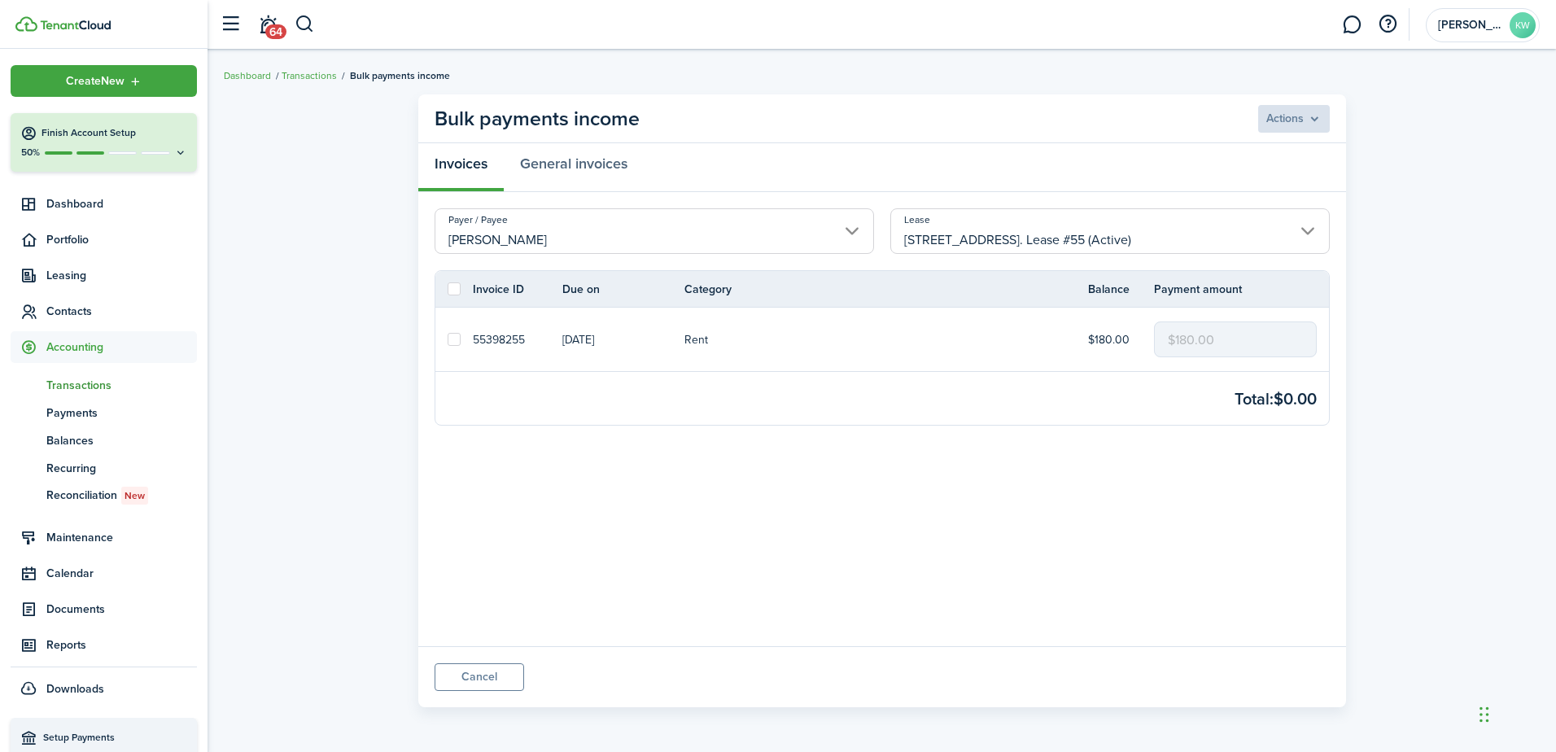
click at [462, 339] on link at bounding box center [453, 339] width 37 height 63
click at [455, 339] on label at bounding box center [454, 339] width 13 height 13
click at [448, 339] on input "checkbox" at bounding box center [447, 339] width 1 height 1
checkbox input "true"
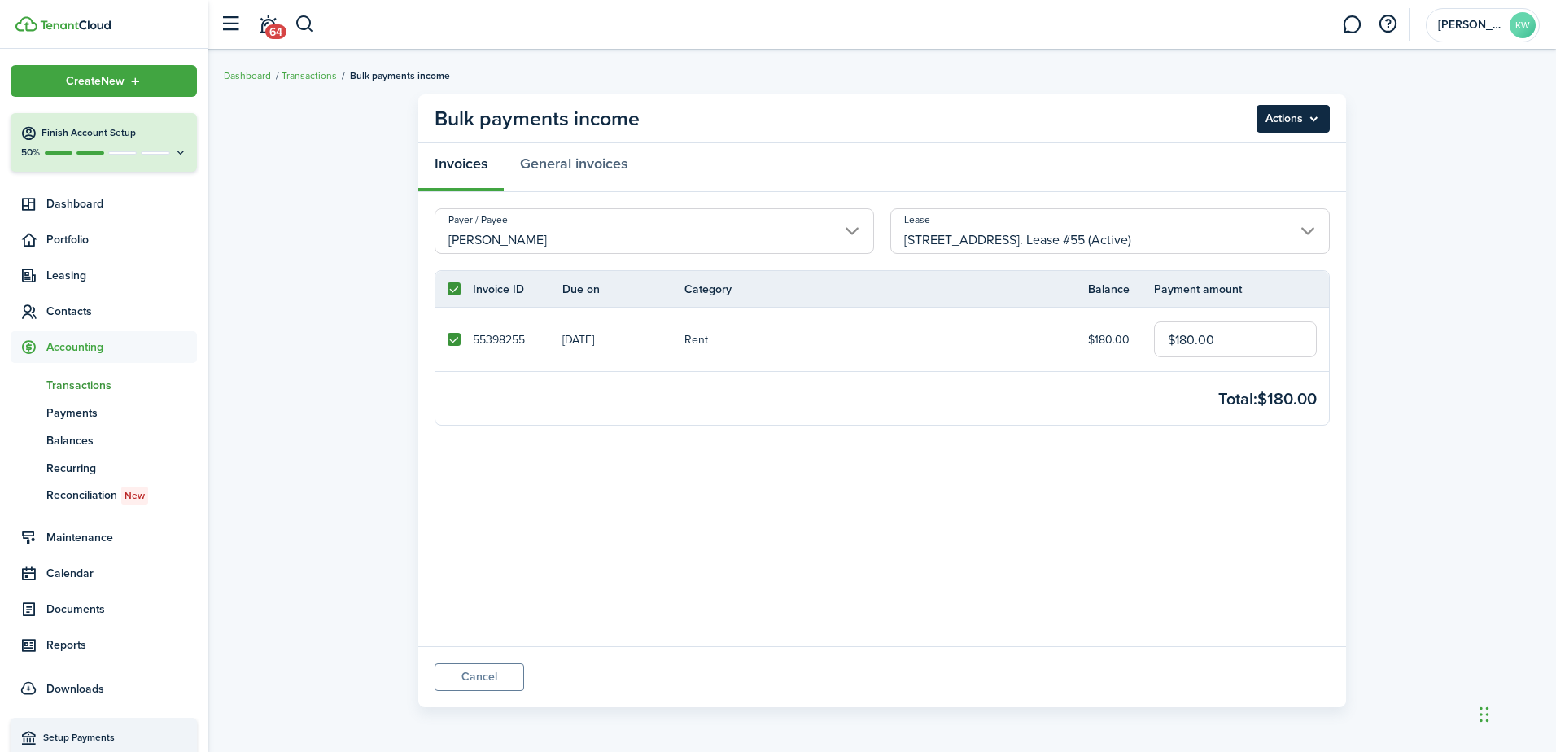
click at [1306, 109] on menu-btn "Actions" at bounding box center [1293, 119] width 73 height 28
click at [1216, 157] on button "Record as paid" at bounding box center [1259, 155] width 142 height 28
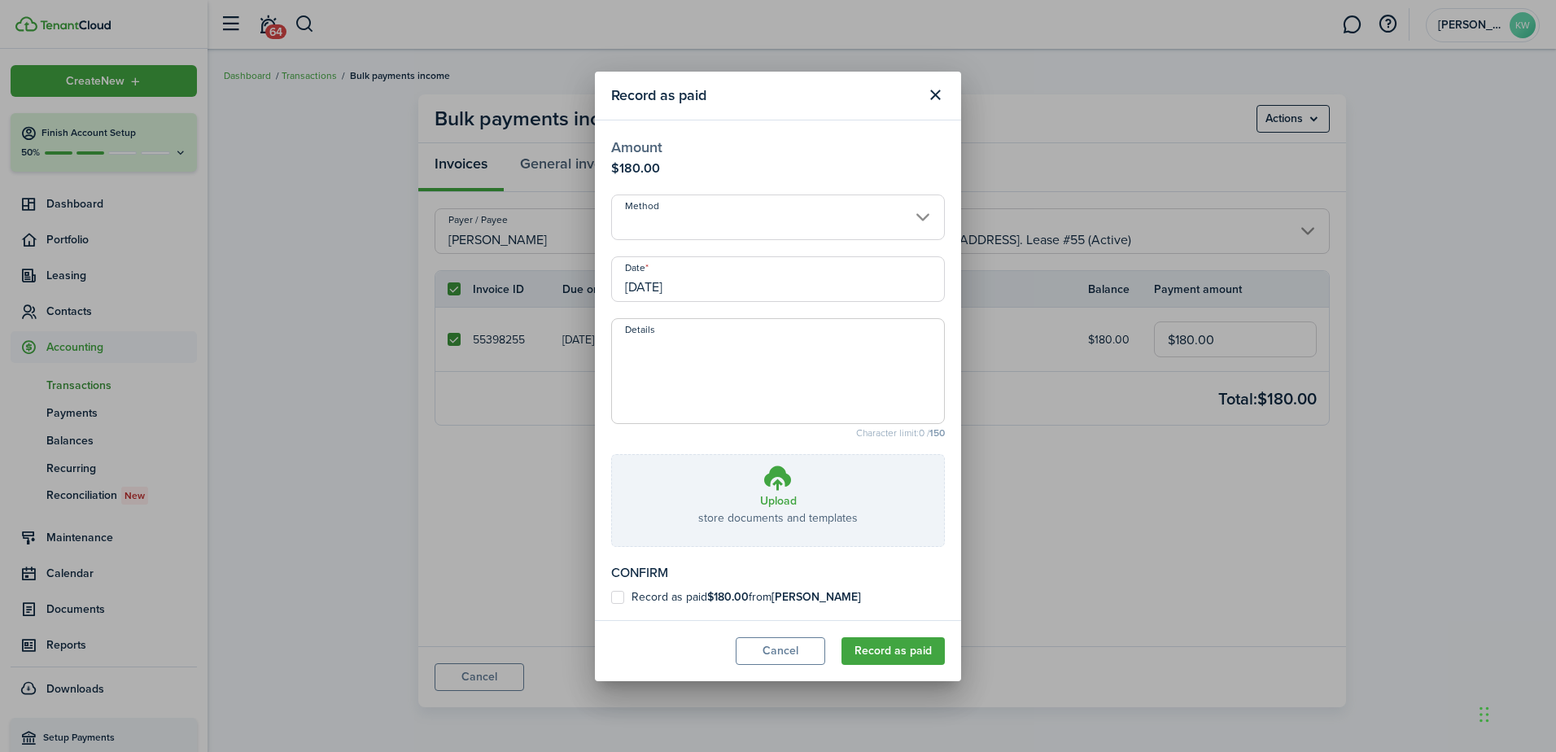
click at [750, 211] on input "Method" at bounding box center [778, 218] width 334 height 46
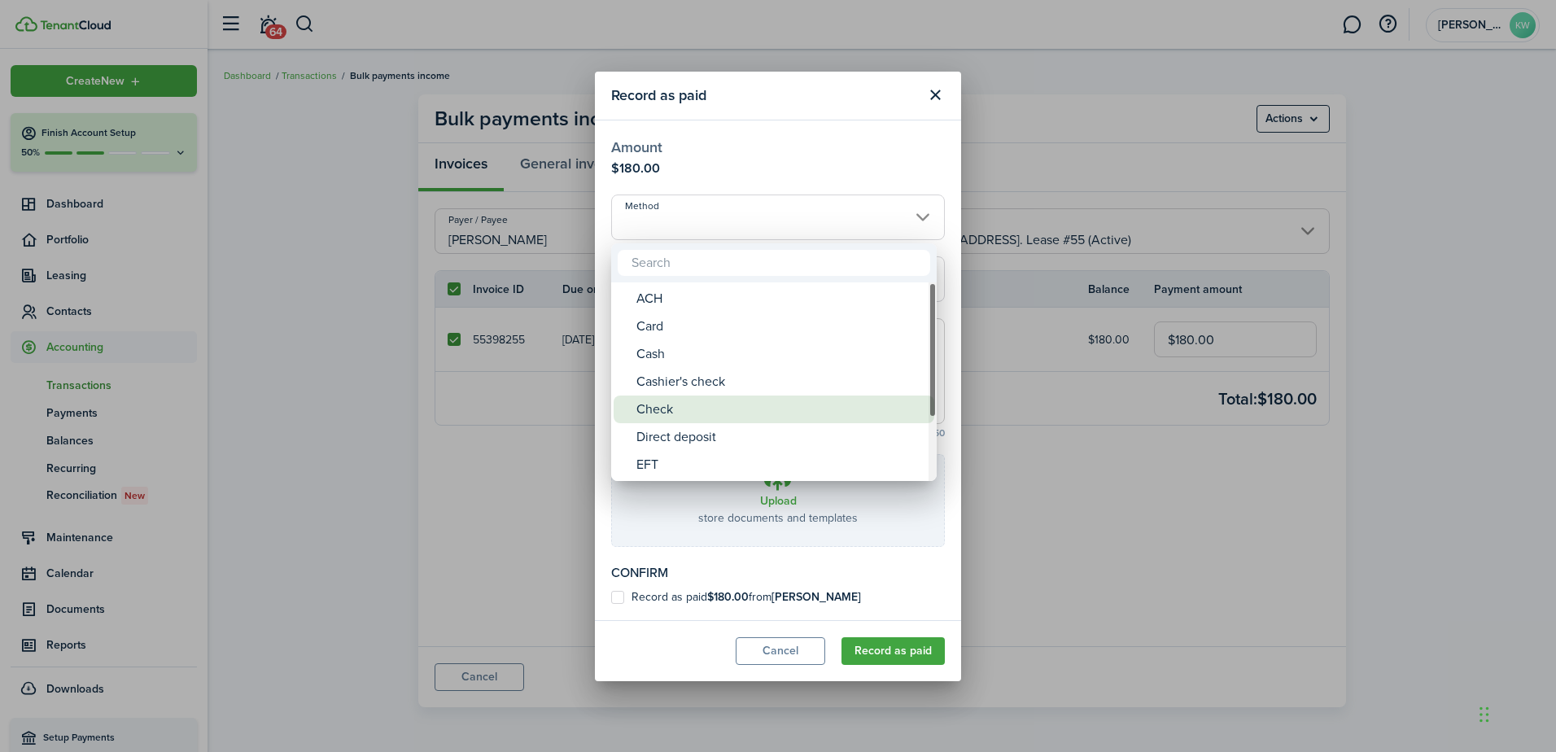
click at [737, 414] on div "Check" at bounding box center [781, 410] width 288 height 28
type input "Check"
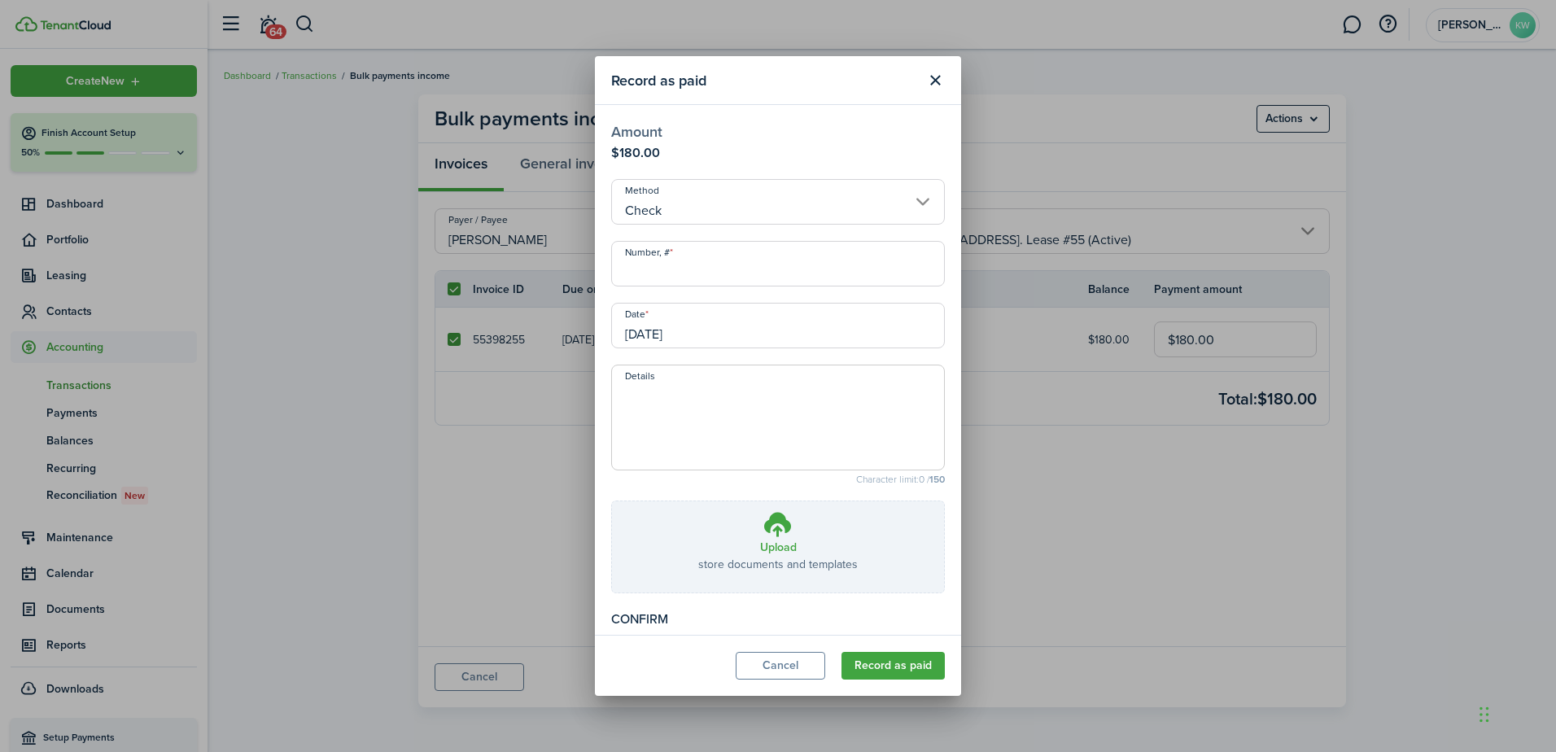
click at [721, 279] on input "Number, #" at bounding box center [778, 264] width 334 height 46
type input "1882"
click at [889, 659] on button "Record as paid" at bounding box center [893, 666] width 103 height 28
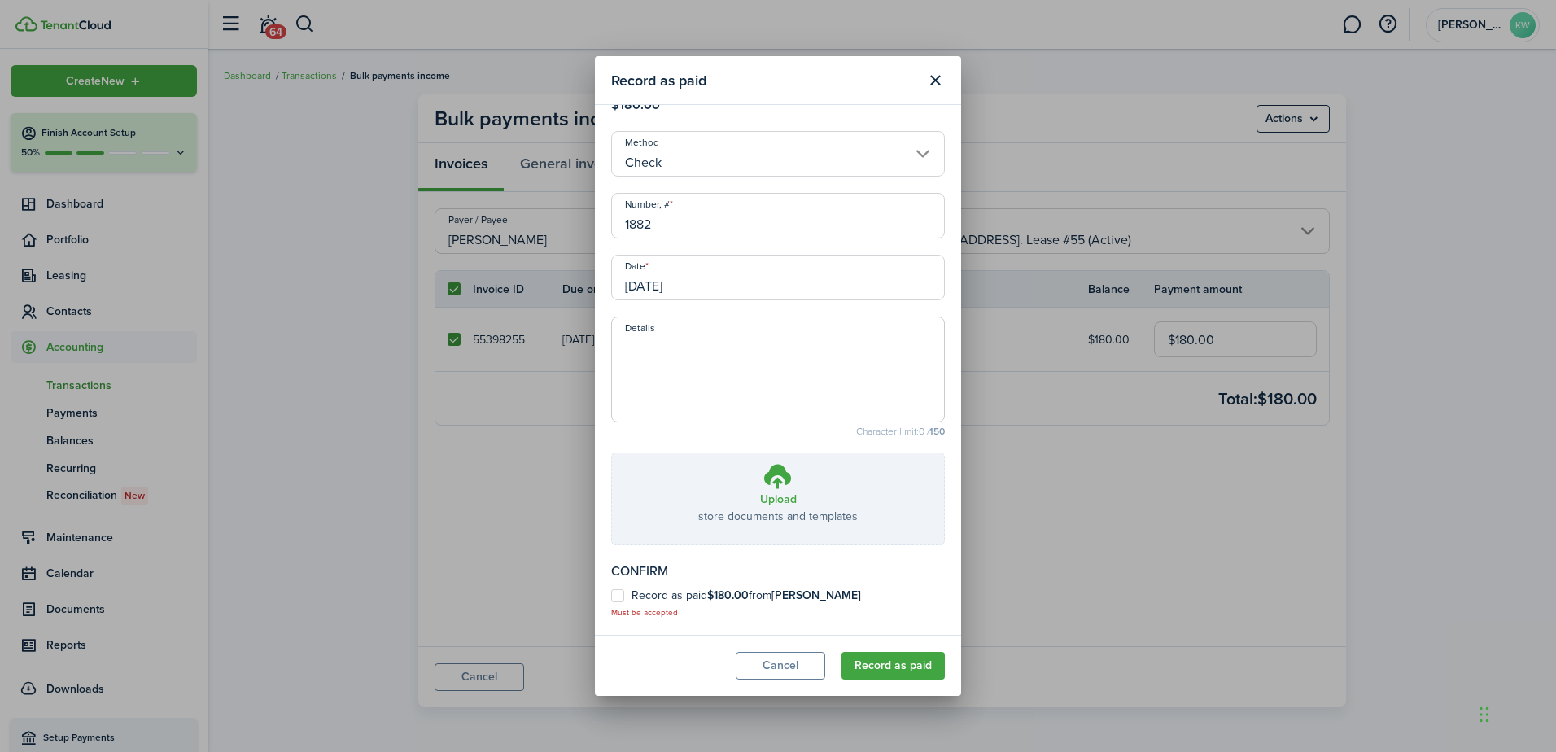
scroll to position [49, 0]
click at [614, 596] on label "Record as paid $180.00 from [PERSON_NAME]" at bounding box center [736, 595] width 250 height 13
click at [611, 652] on input "Record as paid $180.00 from [PERSON_NAME]" at bounding box center [610, 652] width 1 height 1
checkbox input "true"
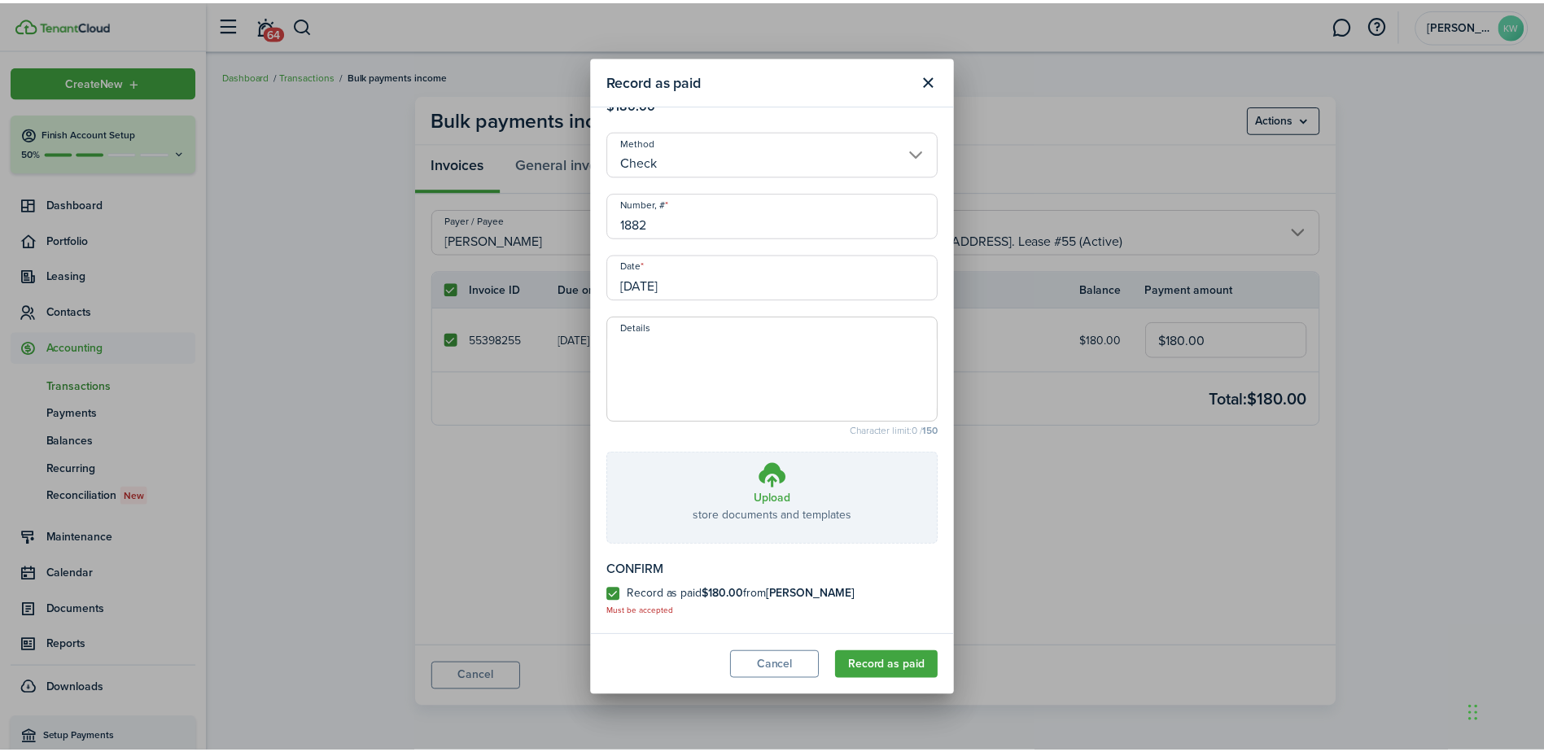
scroll to position [33, 0]
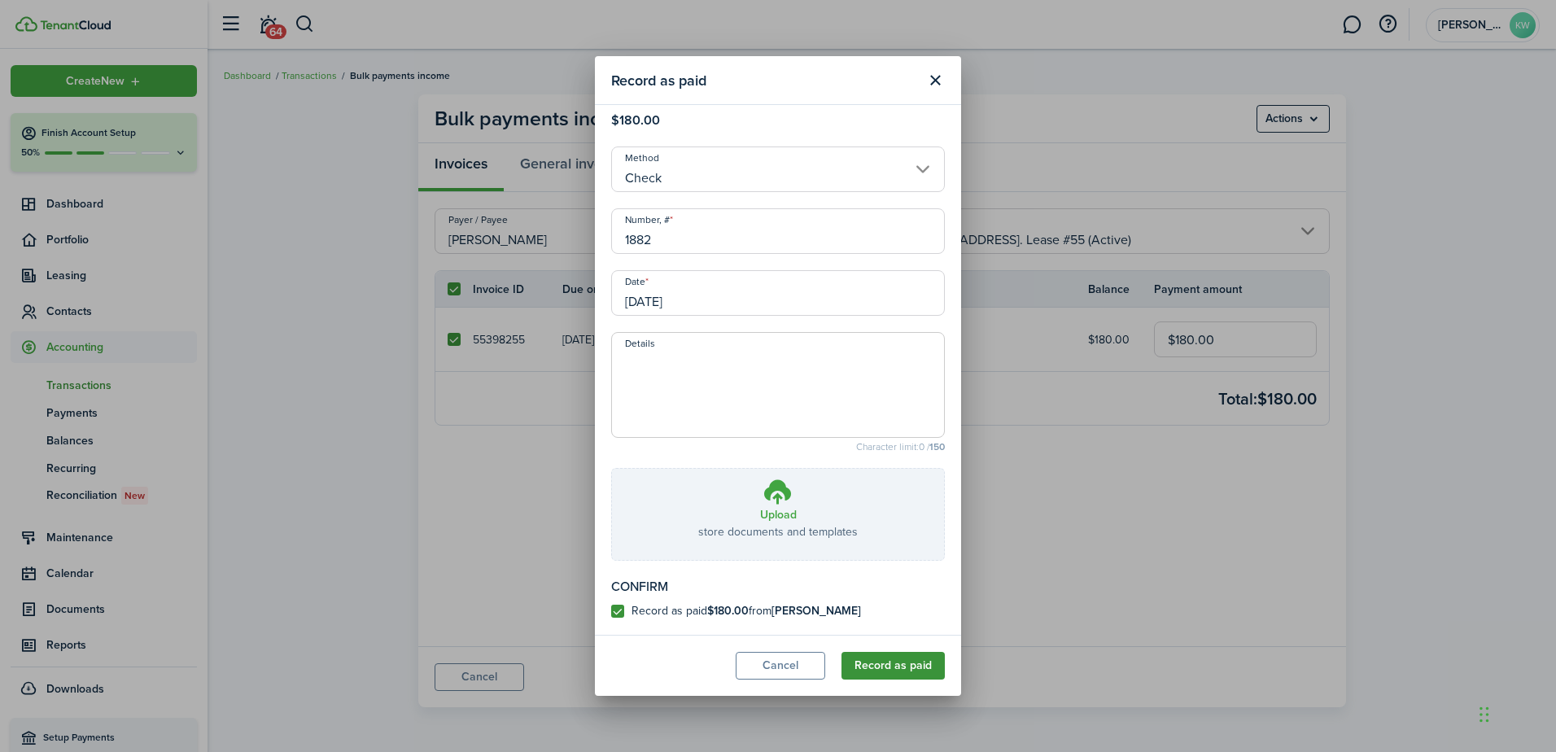
click at [871, 656] on button "Record as paid" at bounding box center [893, 666] width 103 height 28
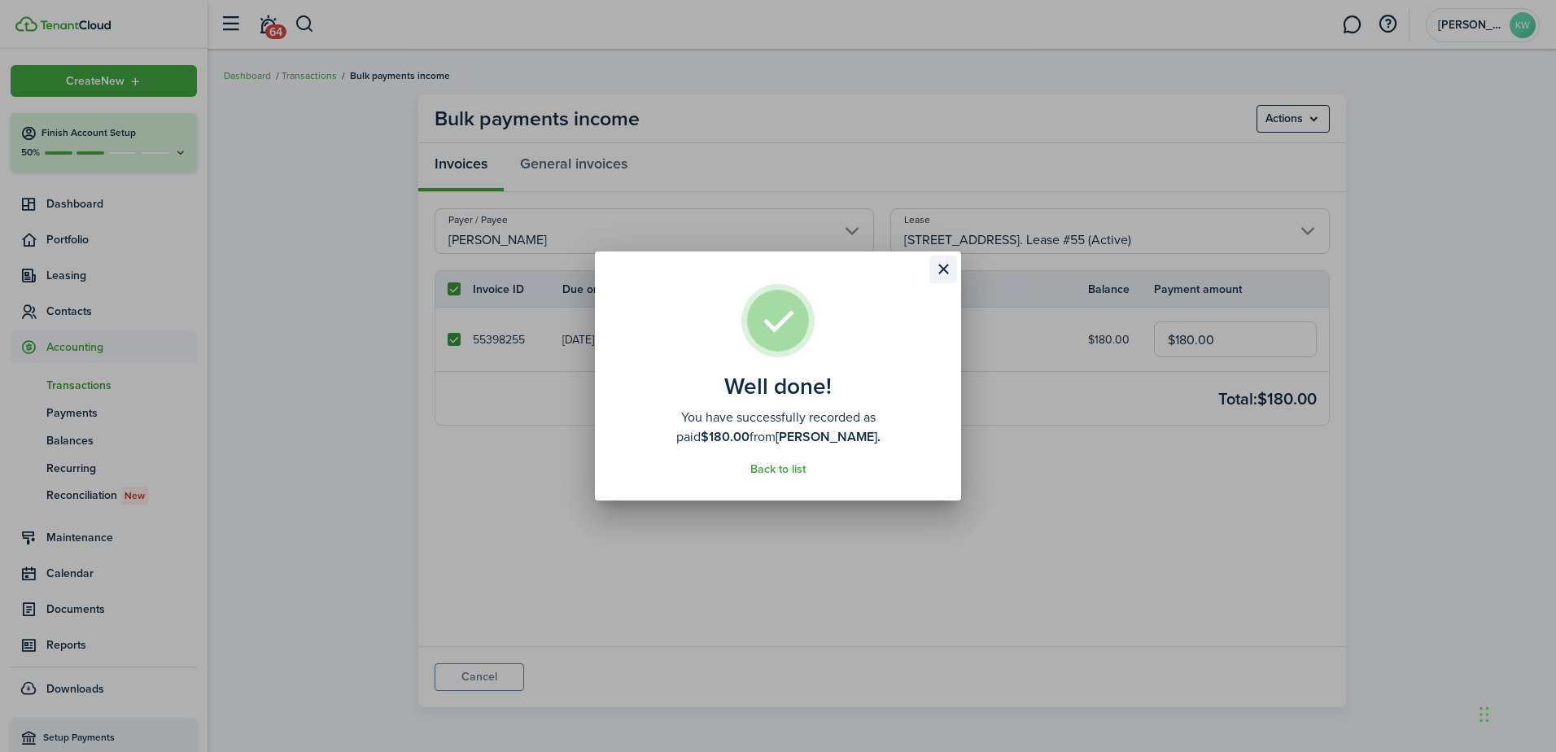
click at [951, 270] on button "Close modal" at bounding box center [944, 270] width 28 height 28
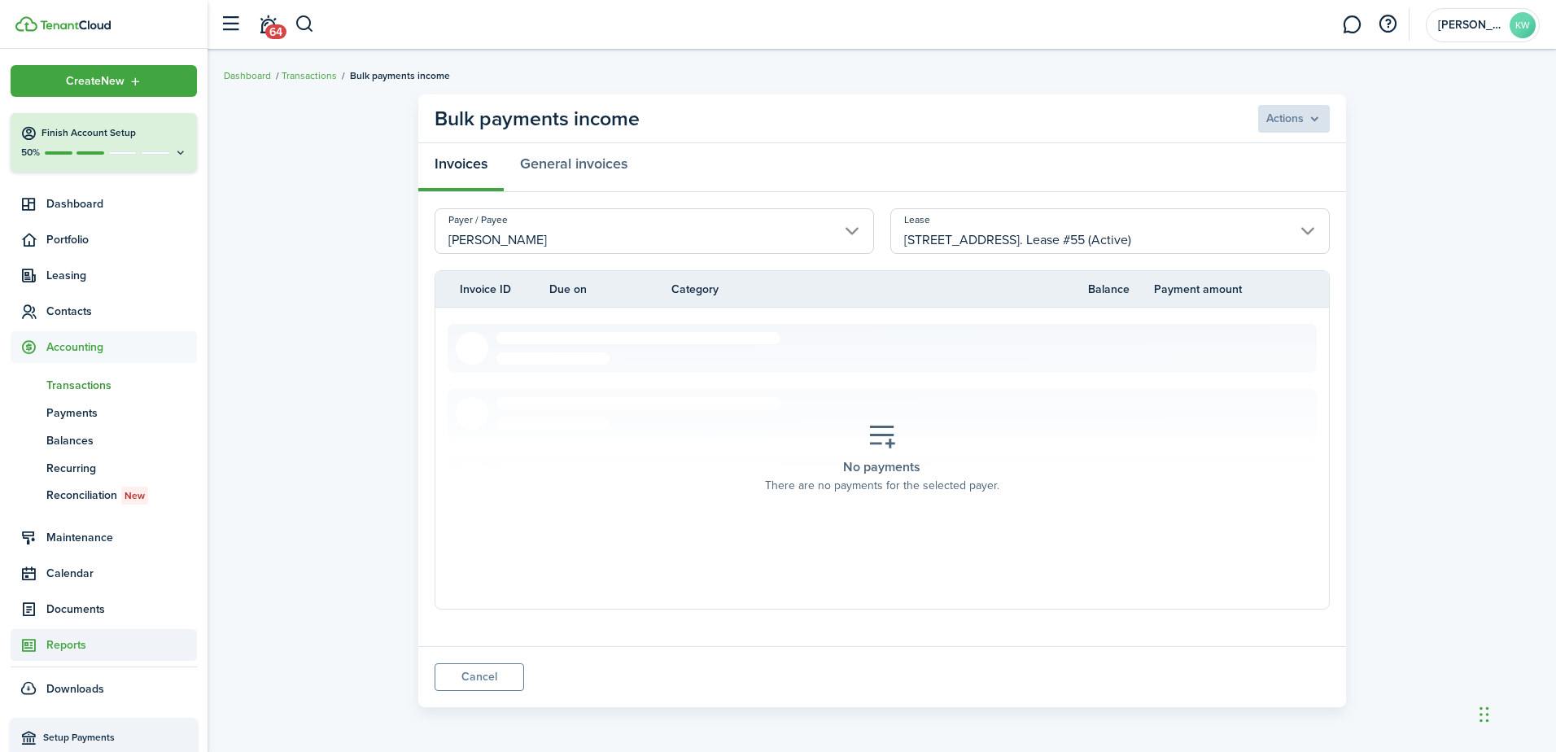
click at [94, 642] on span "Reports" at bounding box center [121, 645] width 151 height 17
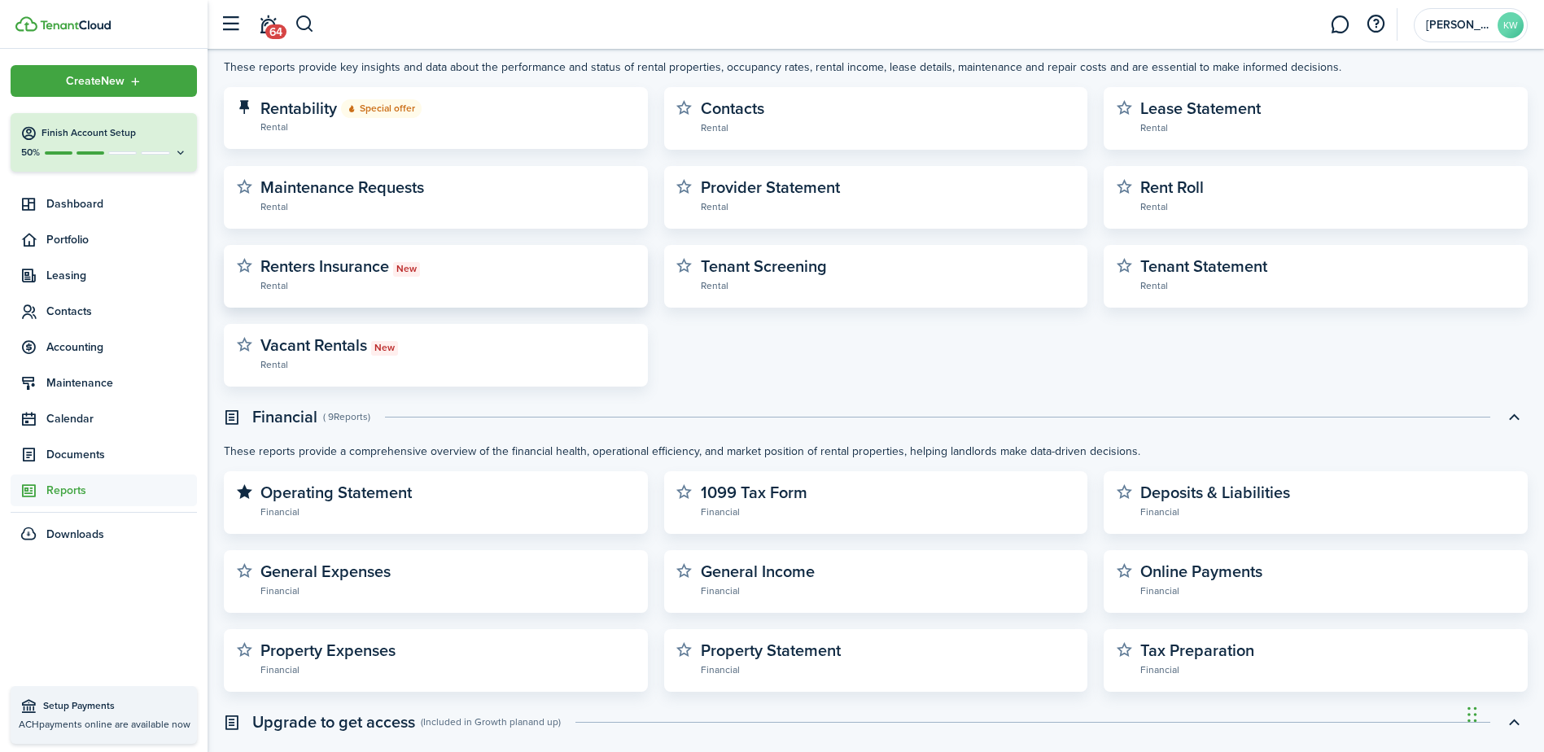
scroll to position [163, 0]
click at [467, 481] on widget-stats "Operating Statement Financial" at bounding box center [436, 501] width 424 height 63
click at [349, 490] on widget-stats-description "Operating Statement" at bounding box center [335, 491] width 151 height 24
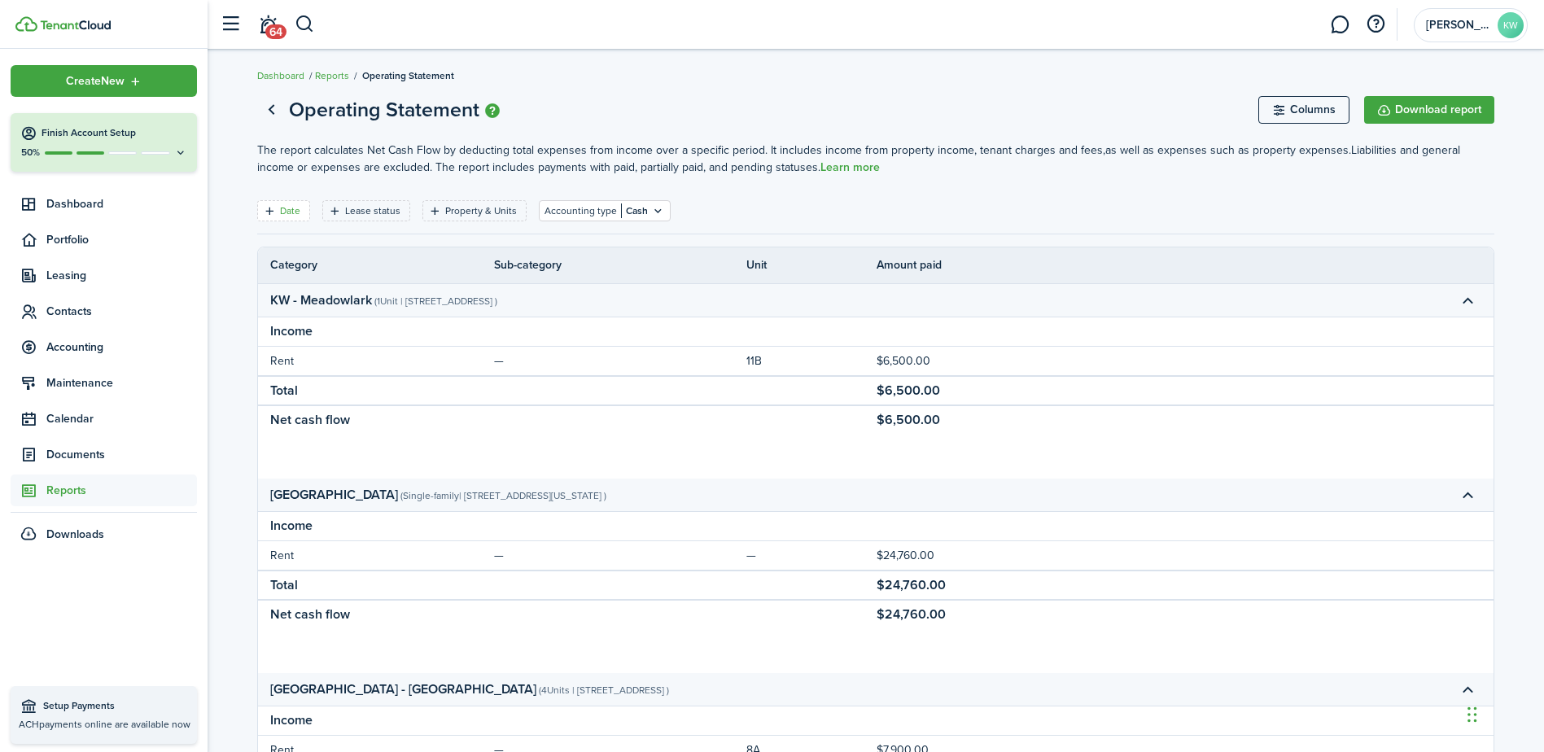
click at [286, 208] on filter-tag-label "Date" at bounding box center [290, 210] width 20 height 15
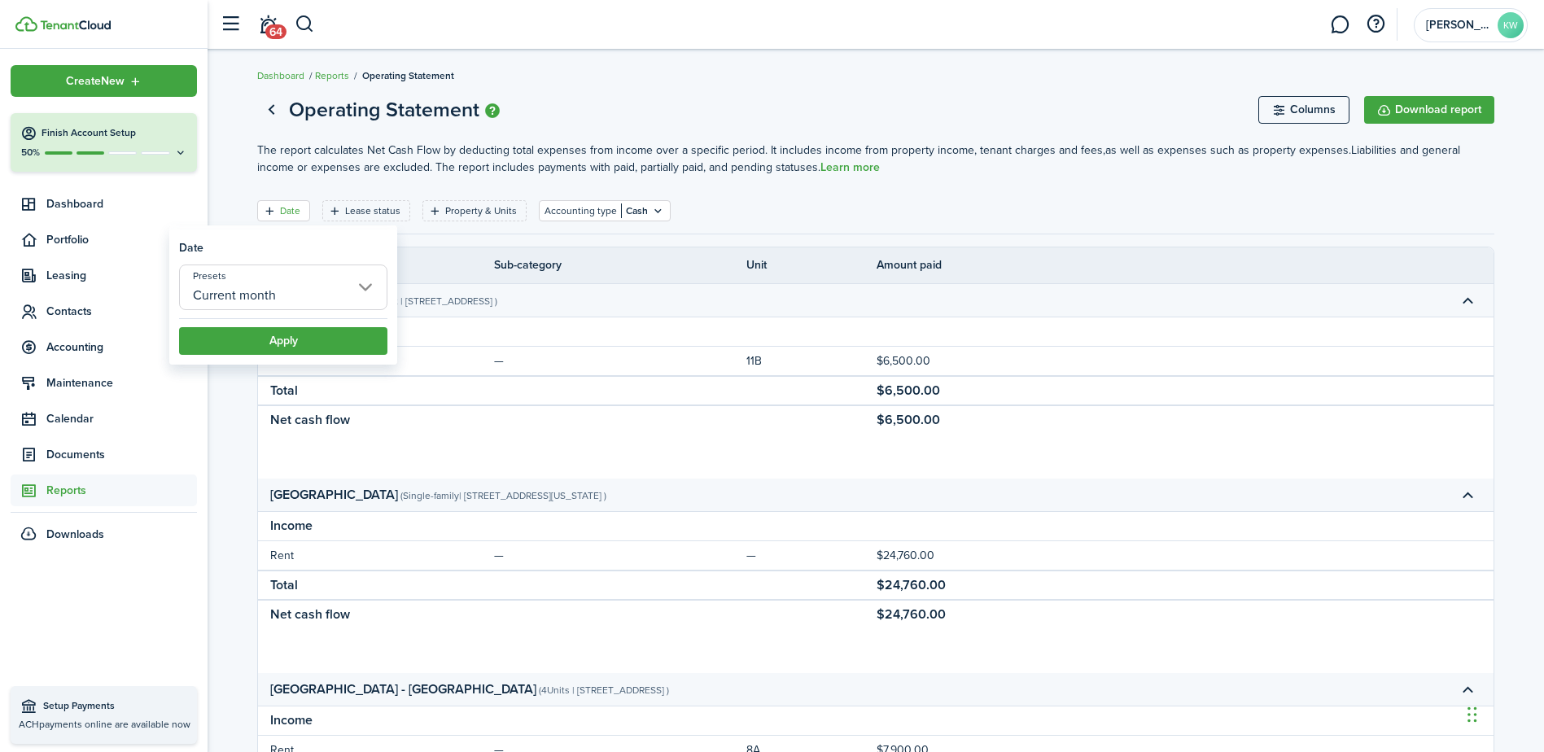
click at [370, 291] on input "Current month" at bounding box center [283, 288] width 208 height 46
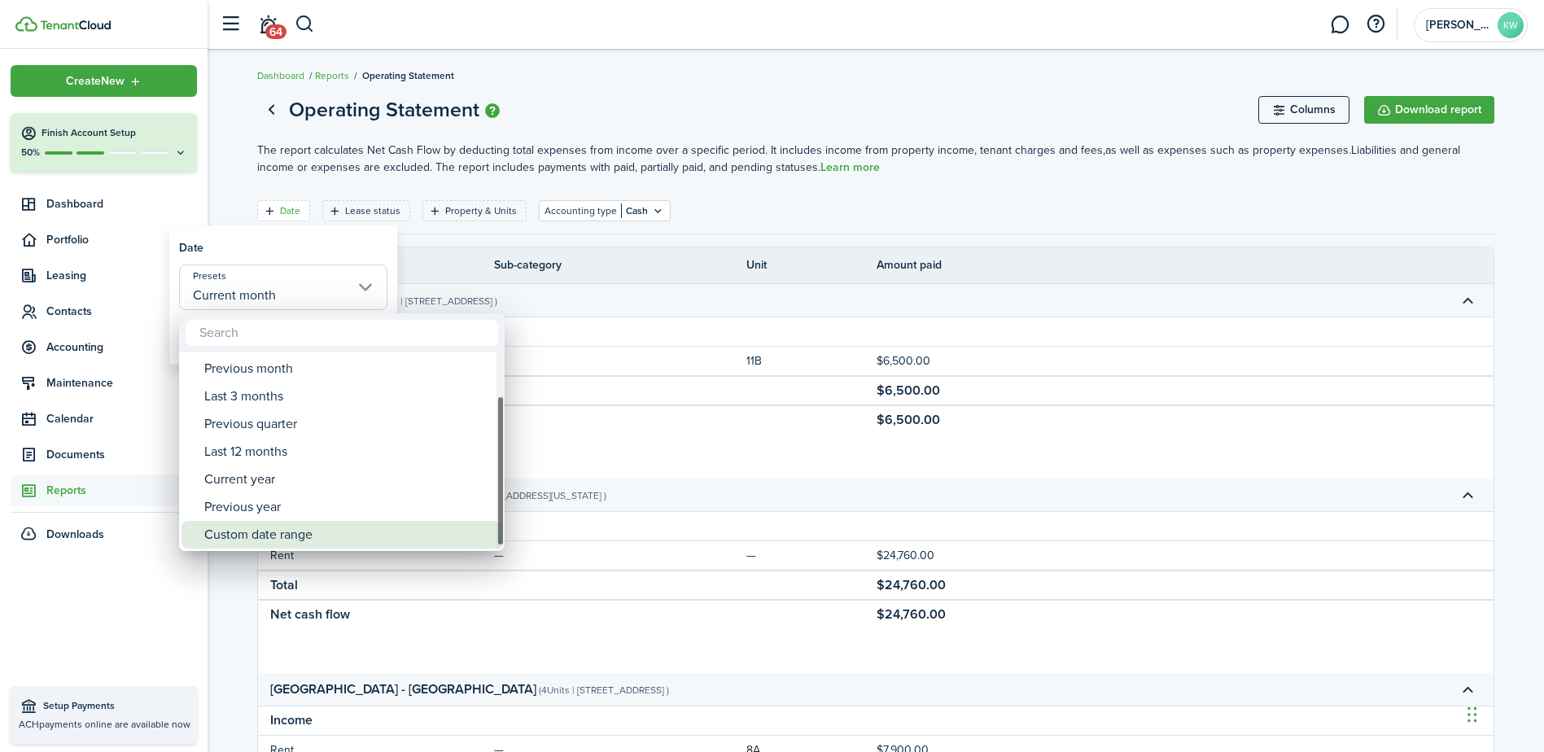
click at [387, 536] on div "Custom date range" at bounding box center [348, 535] width 288 height 28
type input "Custom date range"
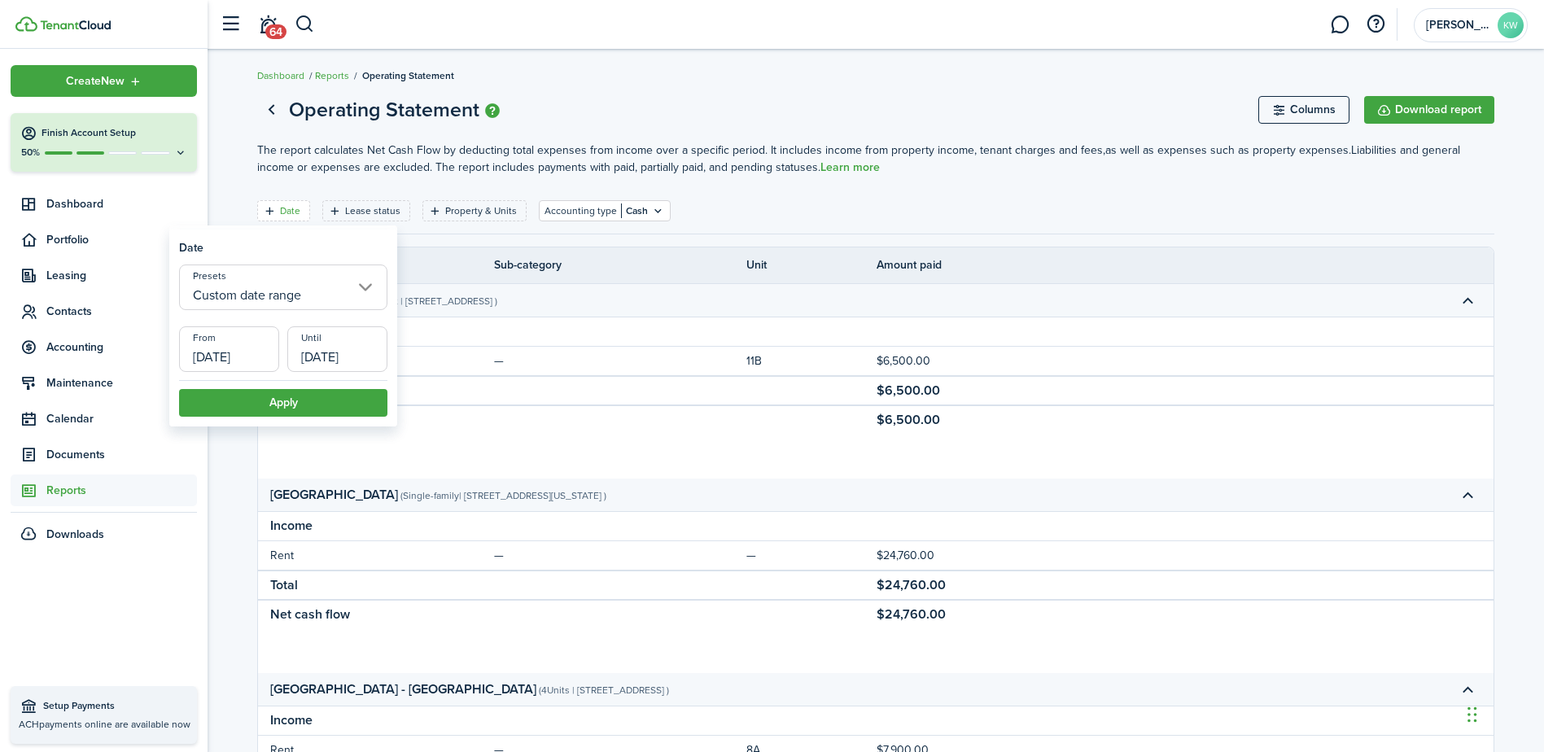
click at [243, 346] on input "[DATE]" at bounding box center [229, 349] width 100 height 46
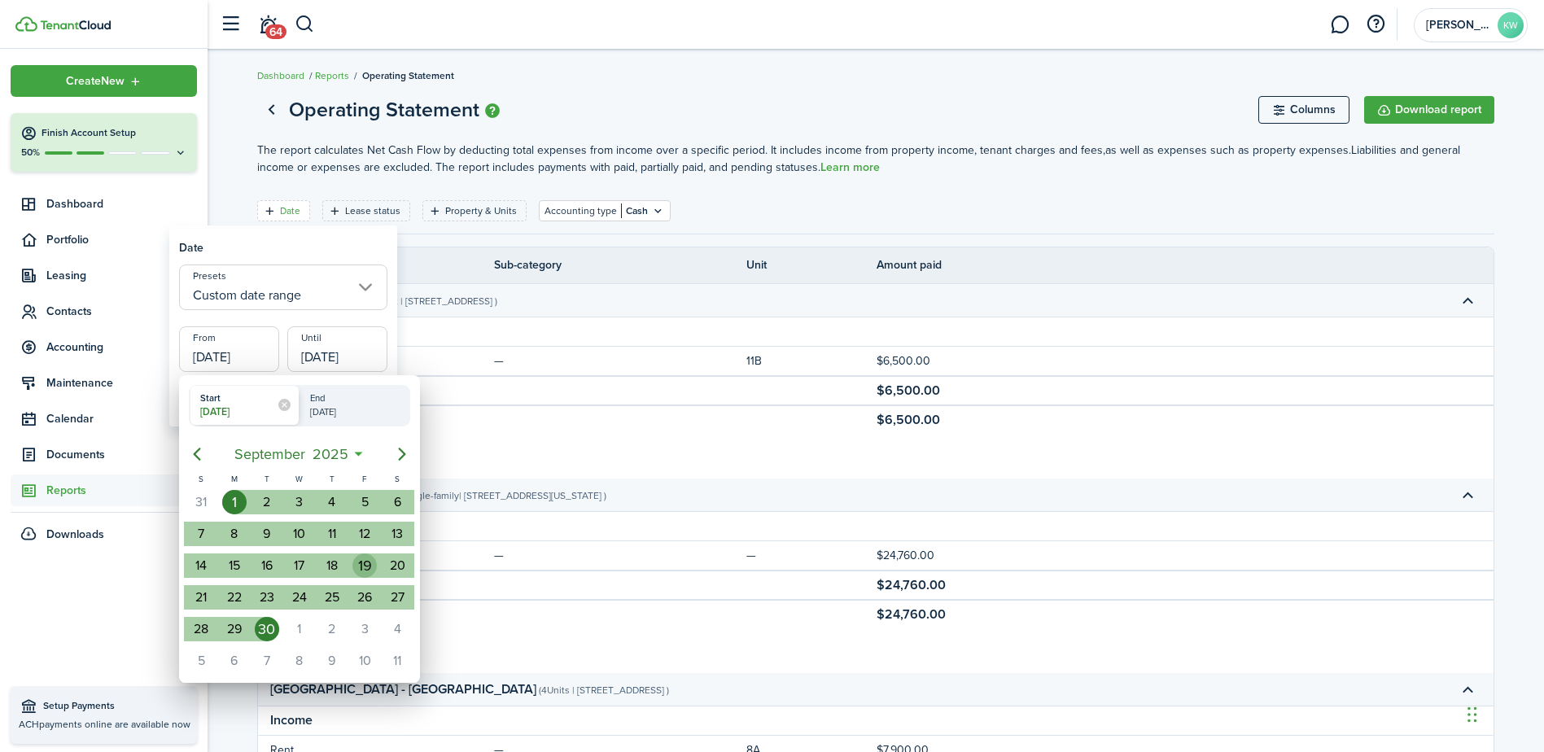
click at [363, 561] on div "19" at bounding box center [364, 566] width 24 height 24
type input "[DATE]"
radio input "false"
radio input "true"
click at [363, 561] on div "19" at bounding box center [364, 566] width 24 height 24
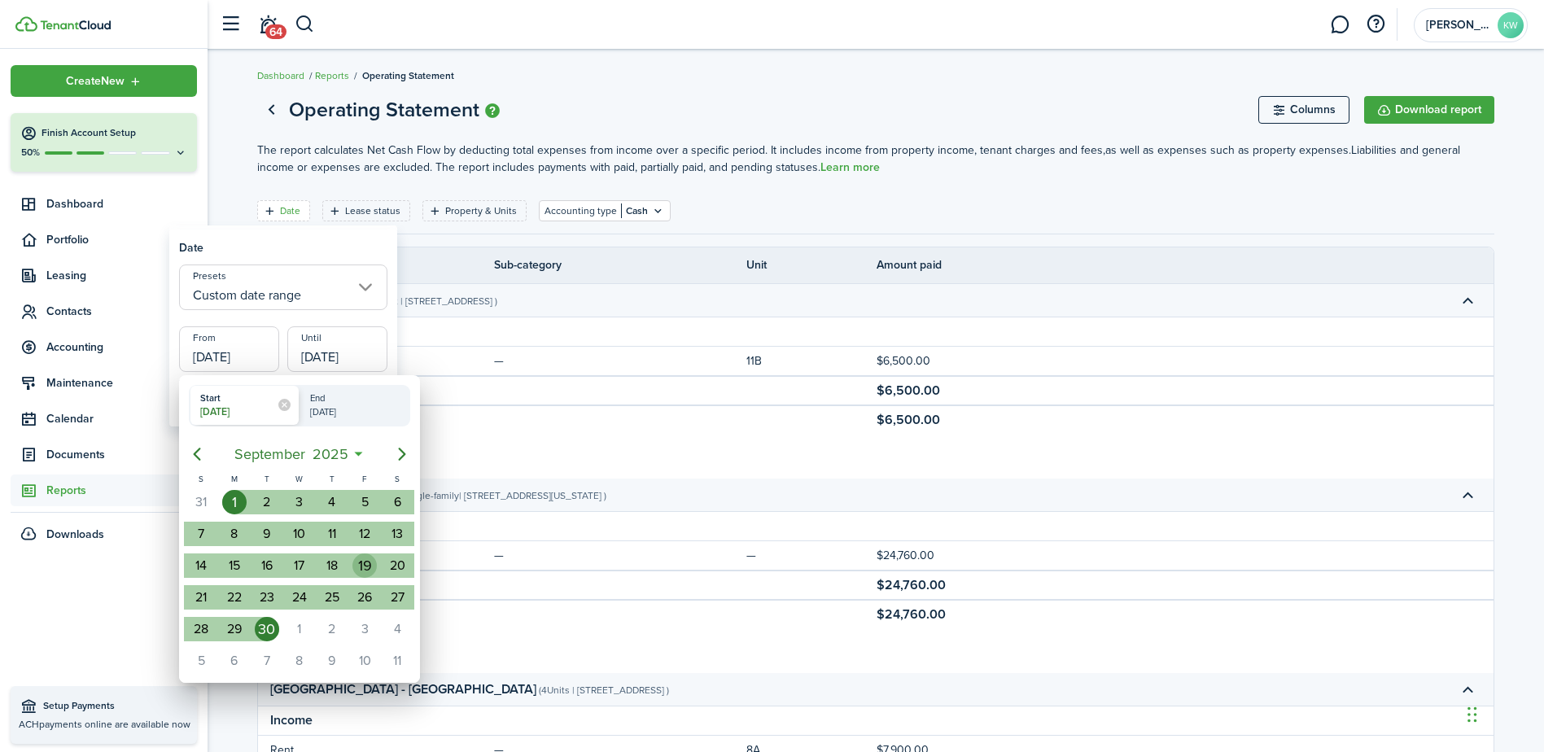
type input "[DATE]"
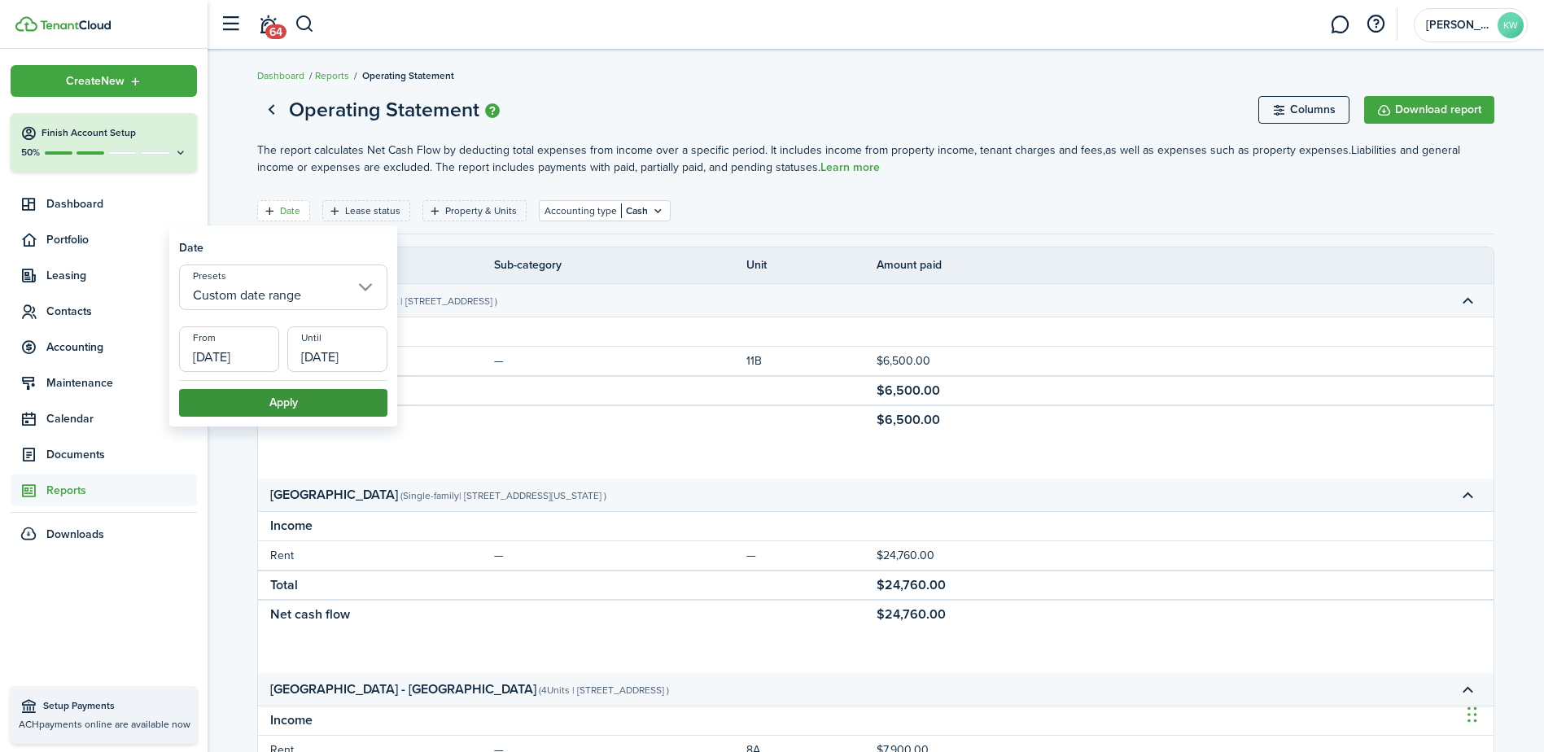
click at [313, 405] on button "Apply" at bounding box center [283, 403] width 208 height 28
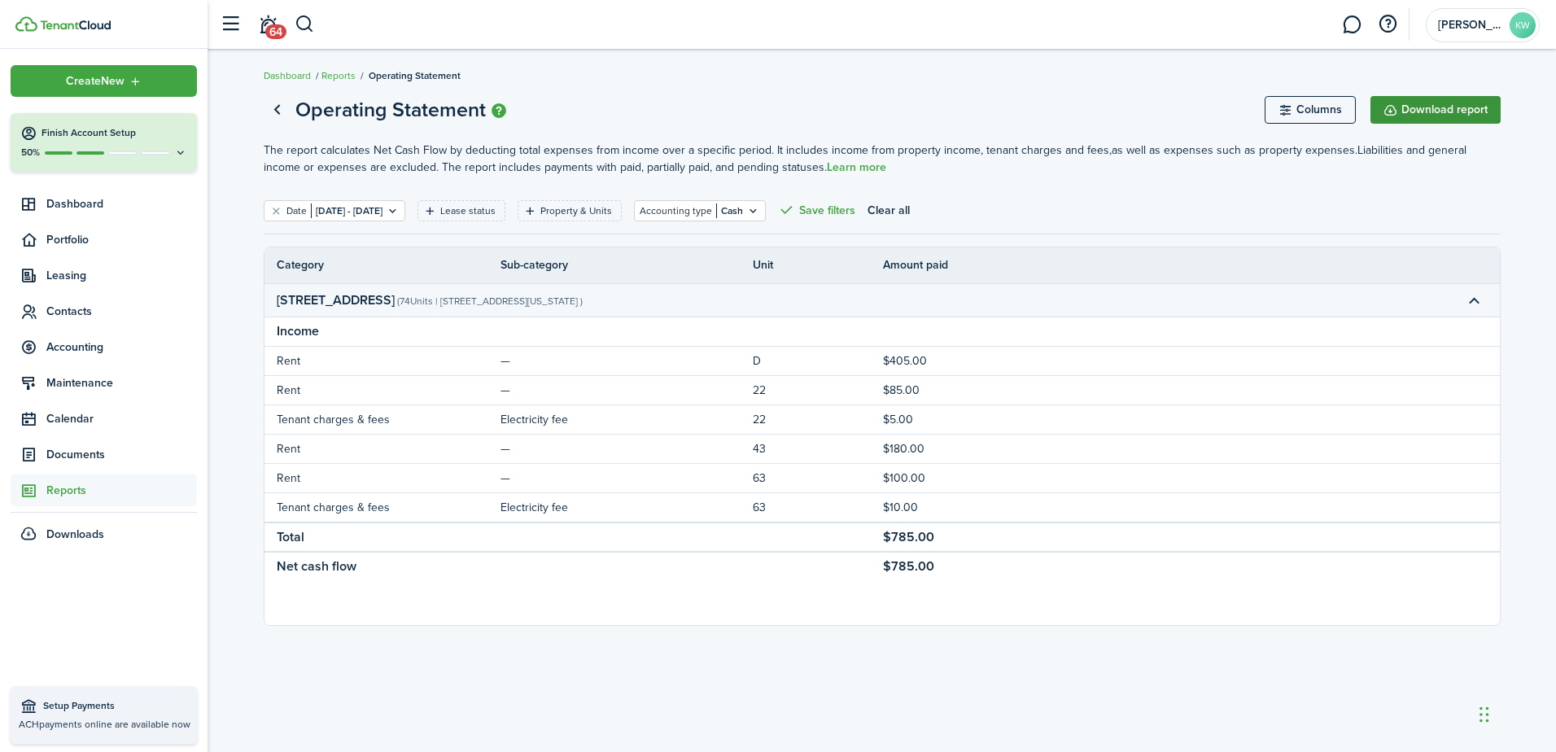
click at [1454, 103] on button "Download report" at bounding box center [1436, 110] width 130 height 28
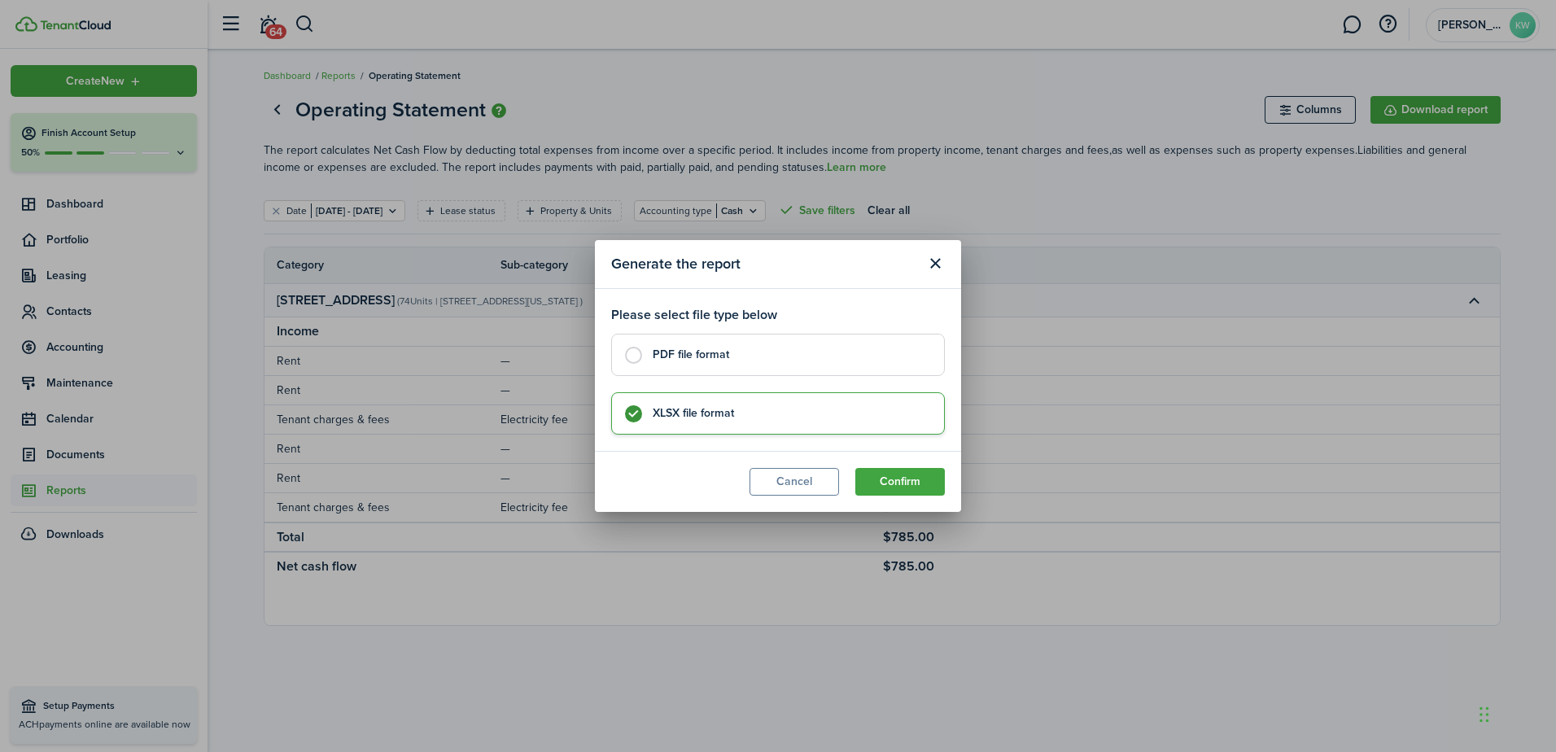
click at [633, 356] on label "PDF file format" at bounding box center [778, 355] width 334 height 42
radio input "true"
click at [919, 476] on button "Confirm" at bounding box center [900, 482] width 90 height 28
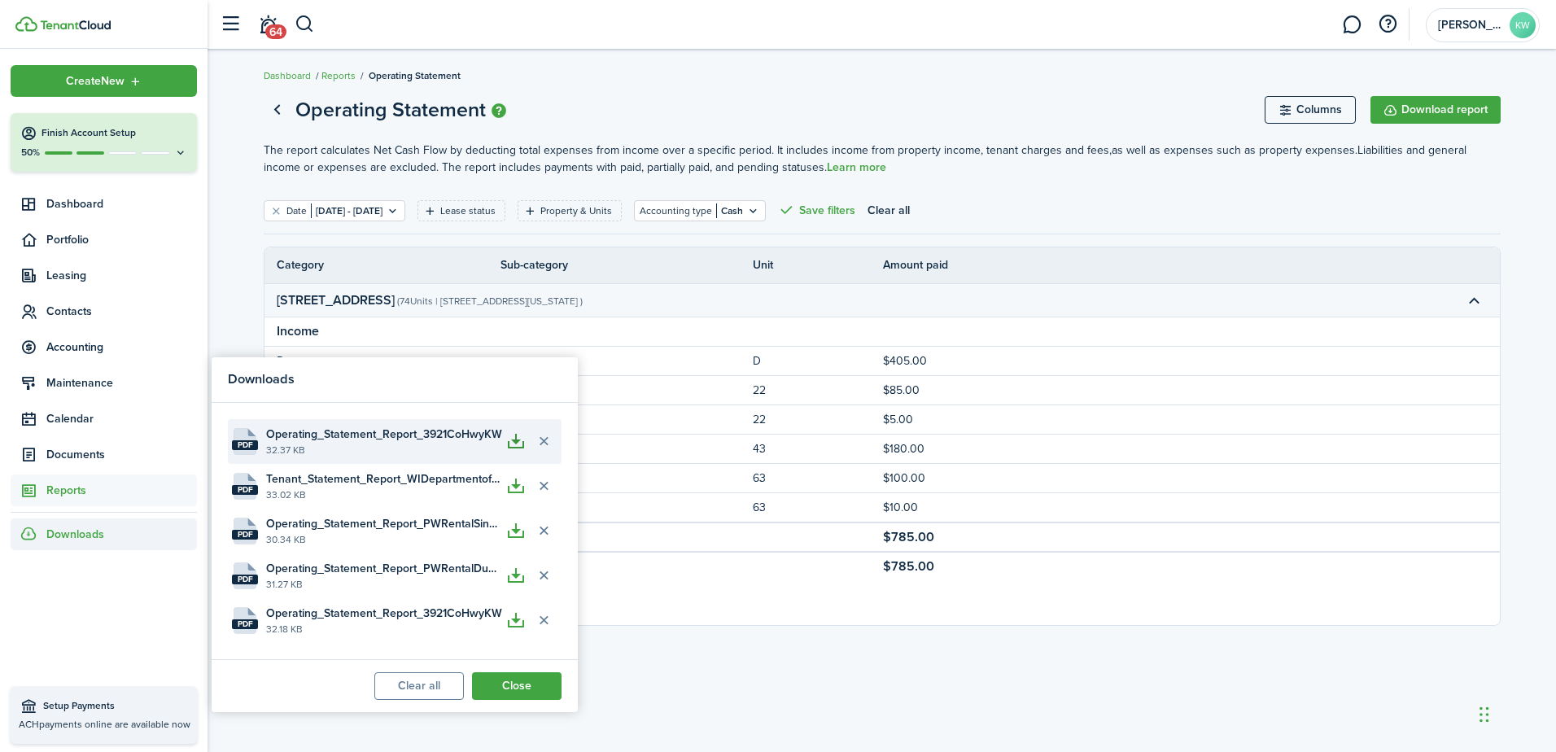
click at [513, 442] on button "button" at bounding box center [516, 441] width 28 height 28
